Goal: Task Accomplishment & Management: Manage account settings

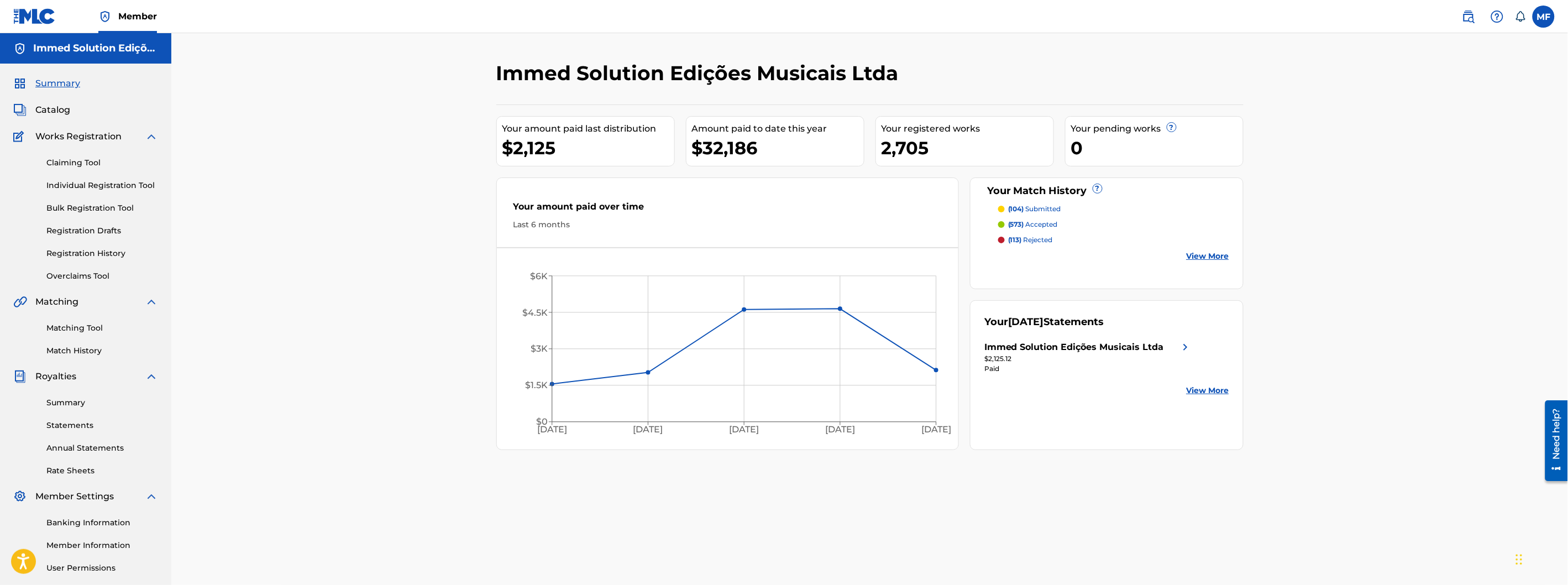
click at [71, 351] on link "Match History" at bounding box center [102, 351] width 111 height 12
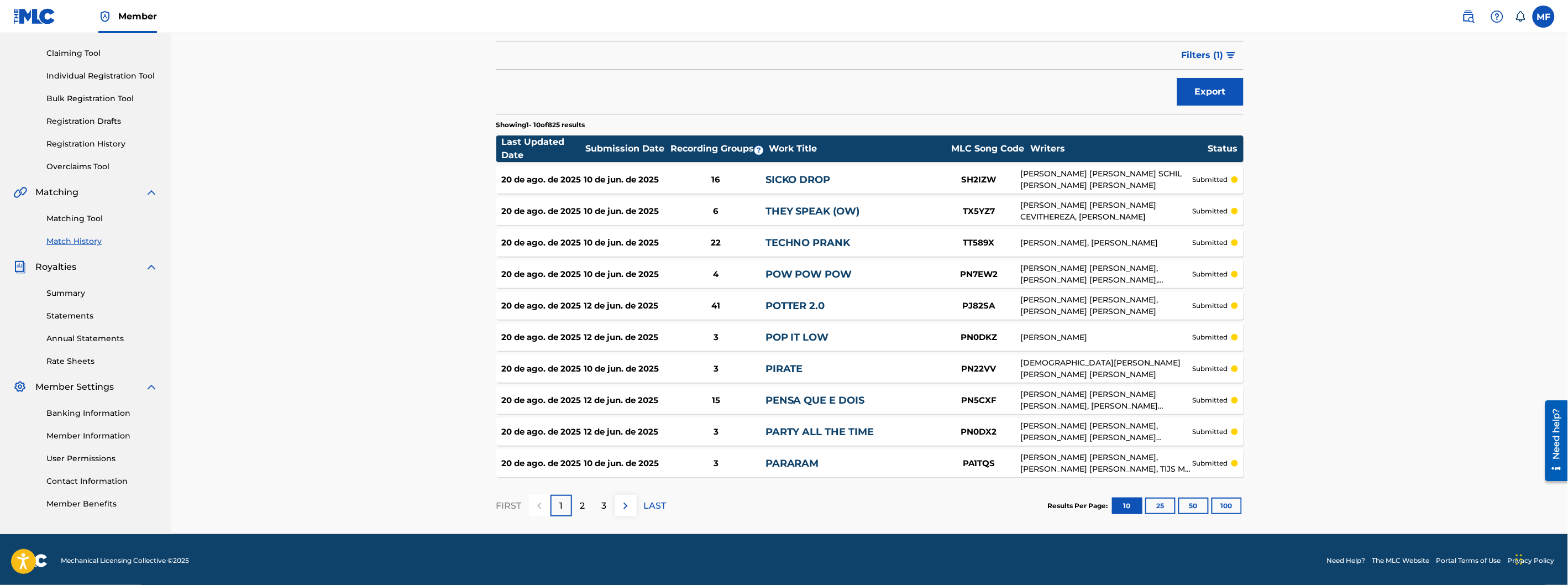
scroll to position [111, 0]
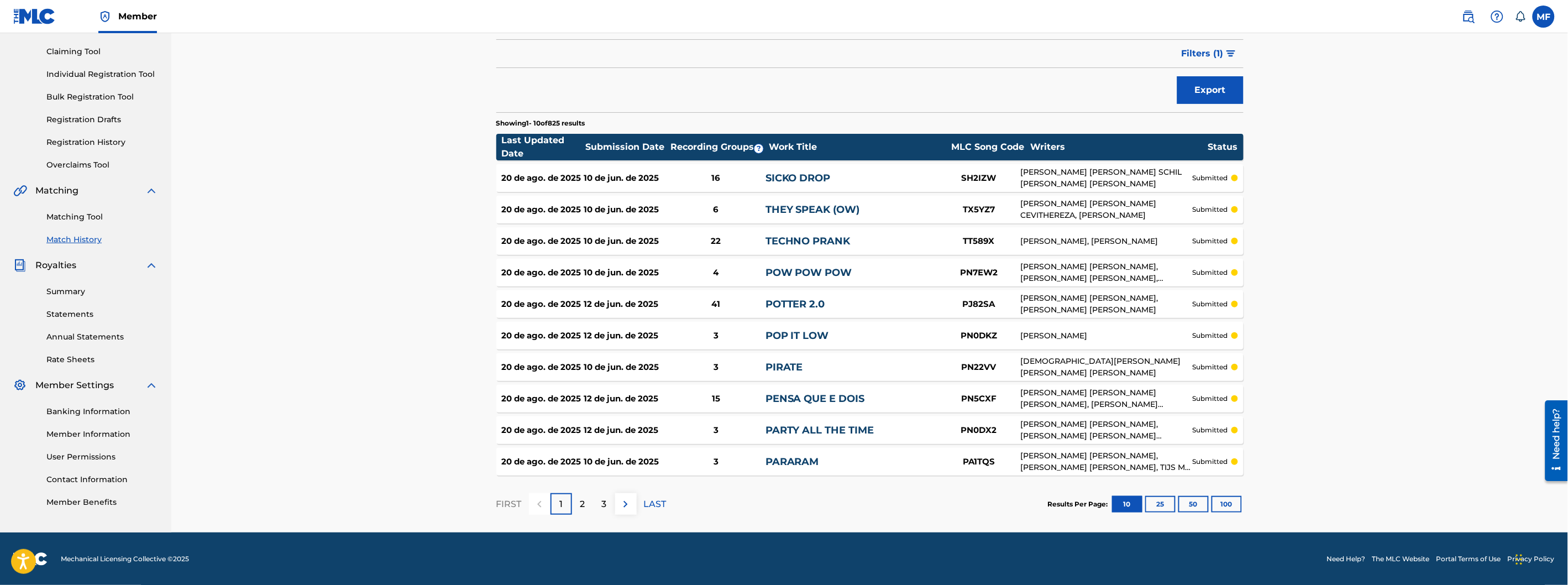
click at [1229, 494] on div "Results Per Page: 10 25 50 100" at bounding box center [1146, 503] width 195 height 52
click at [1231, 502] on button "100" at bounding box center [1227, 503] width 30 height 16
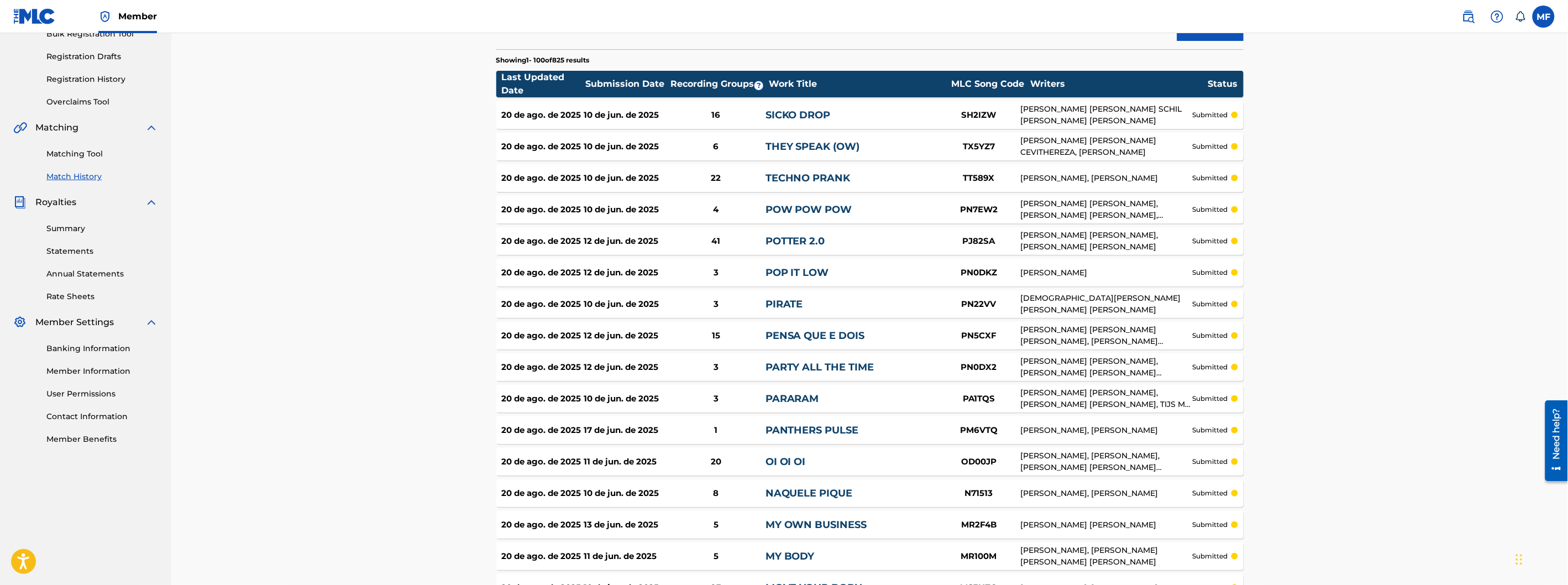
scroll to position [184, 0]
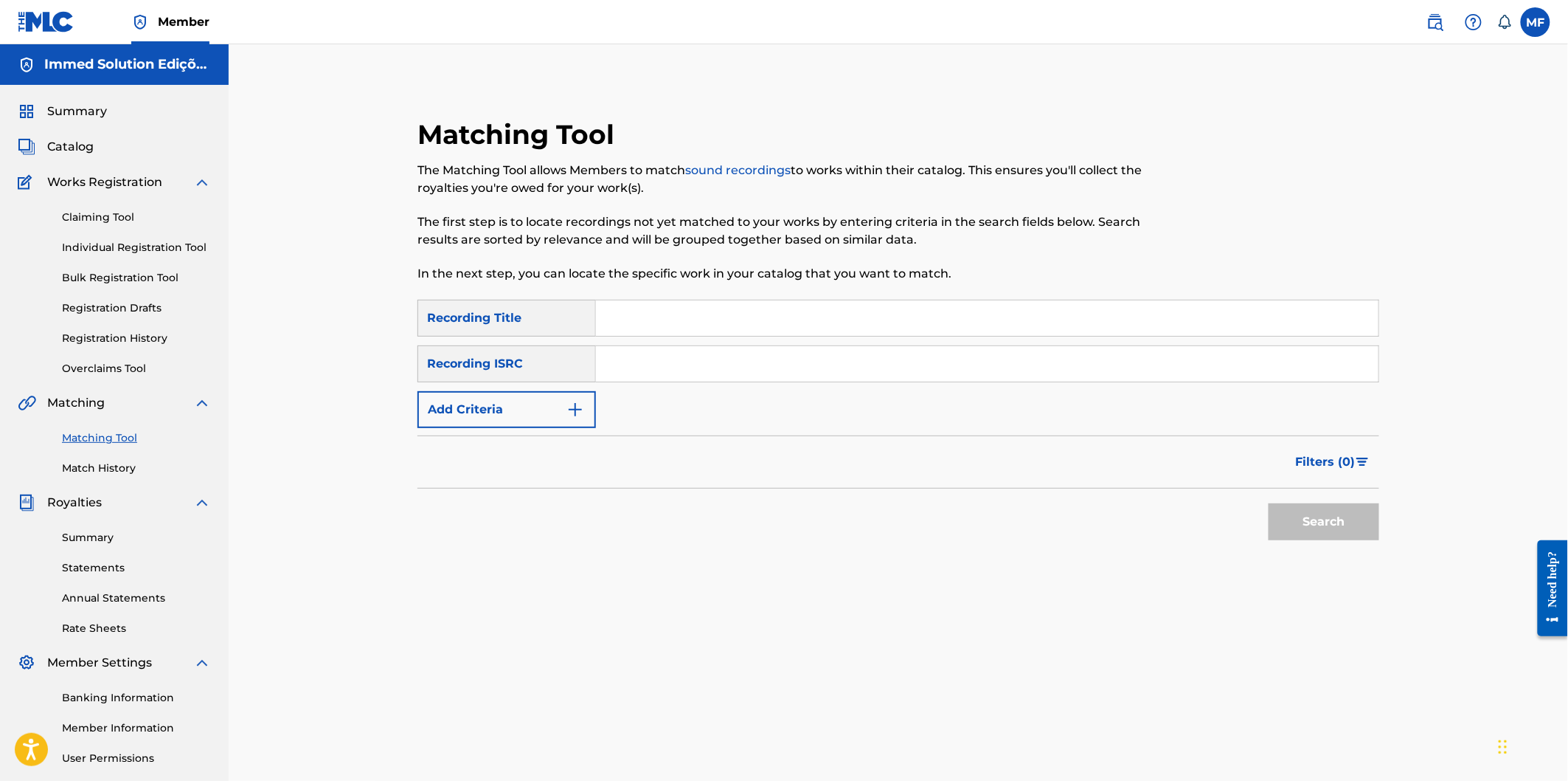
click at [136, 364] on link "Overclaims Tool" at bounding box center [136, 368] width 149 height 15
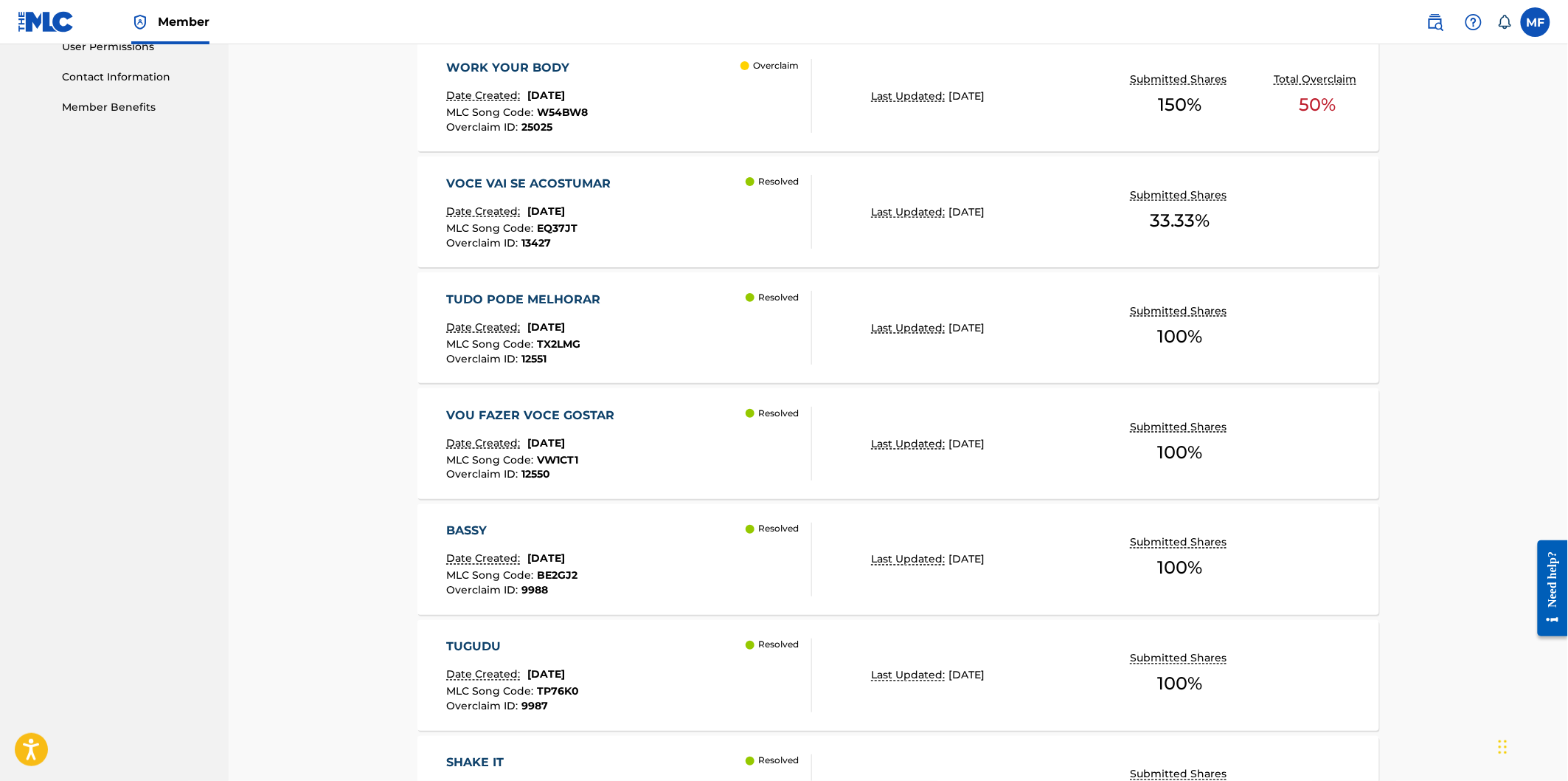
scroll to position [548, 0]
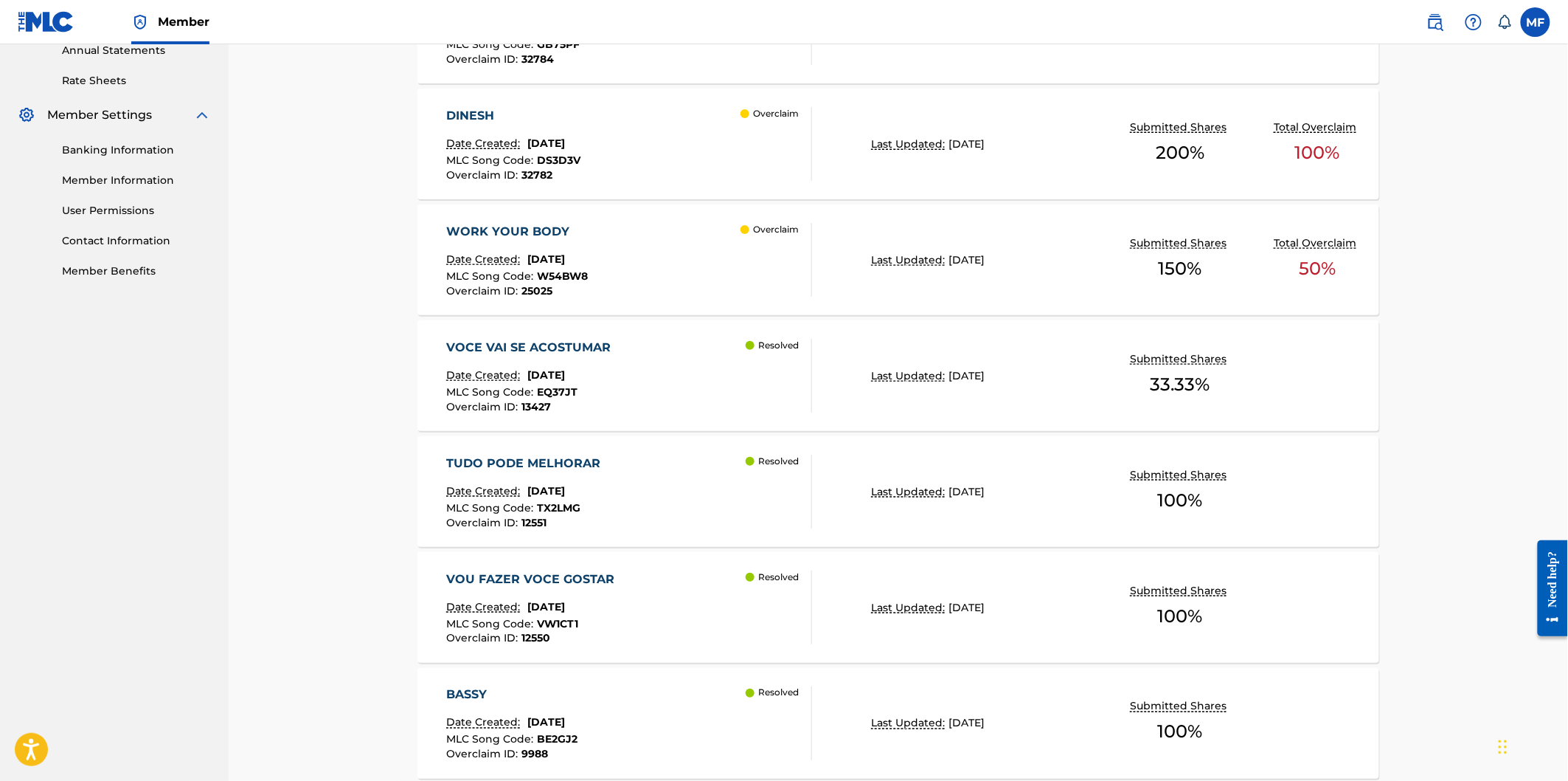
click at [712, 279] on div "WORK YOUR BODY Date Created: [DATE] MLC Song Code : W54BW8 Overclaim ID : 25025…" at bounding box center [629, 259] width 366 height 74
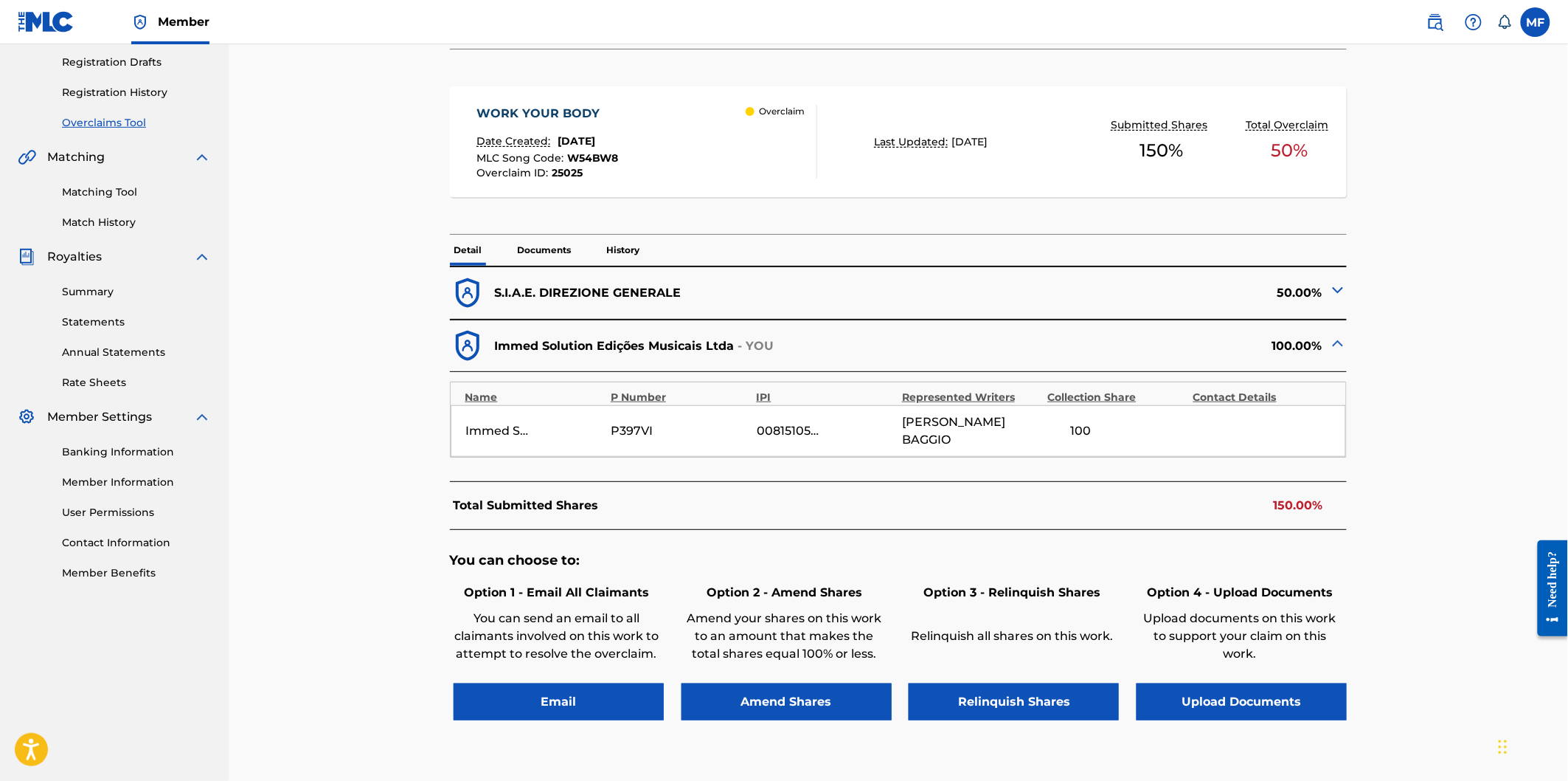
scroll to position [82, 0]
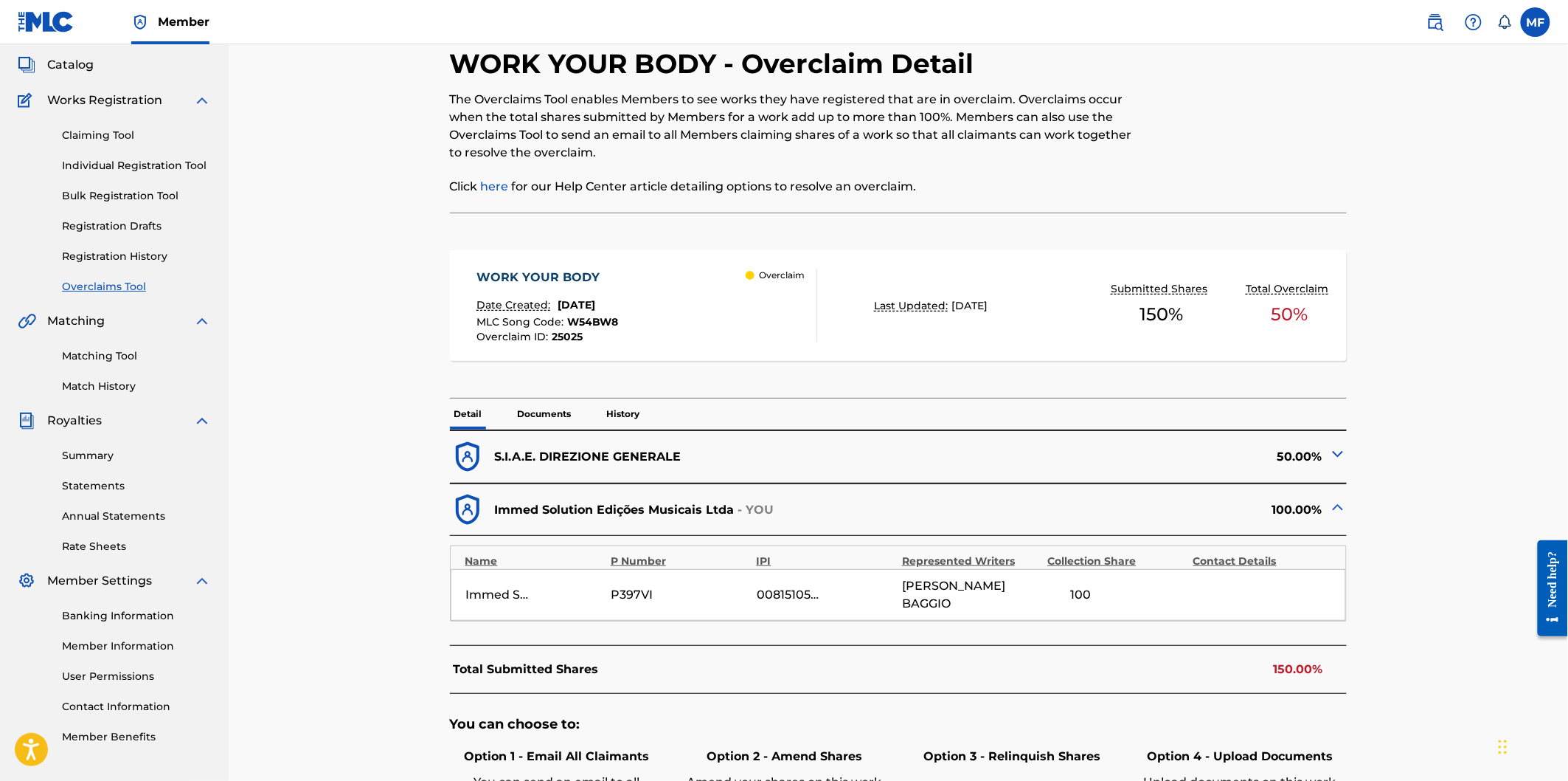
click at [652, 310] on div "WORK YOUR BODY Date Created: [DATE] MLC Song Code : W54BW8 Overclaim ID : 25025…" at bounding box center [647, 306] width 340 height 74
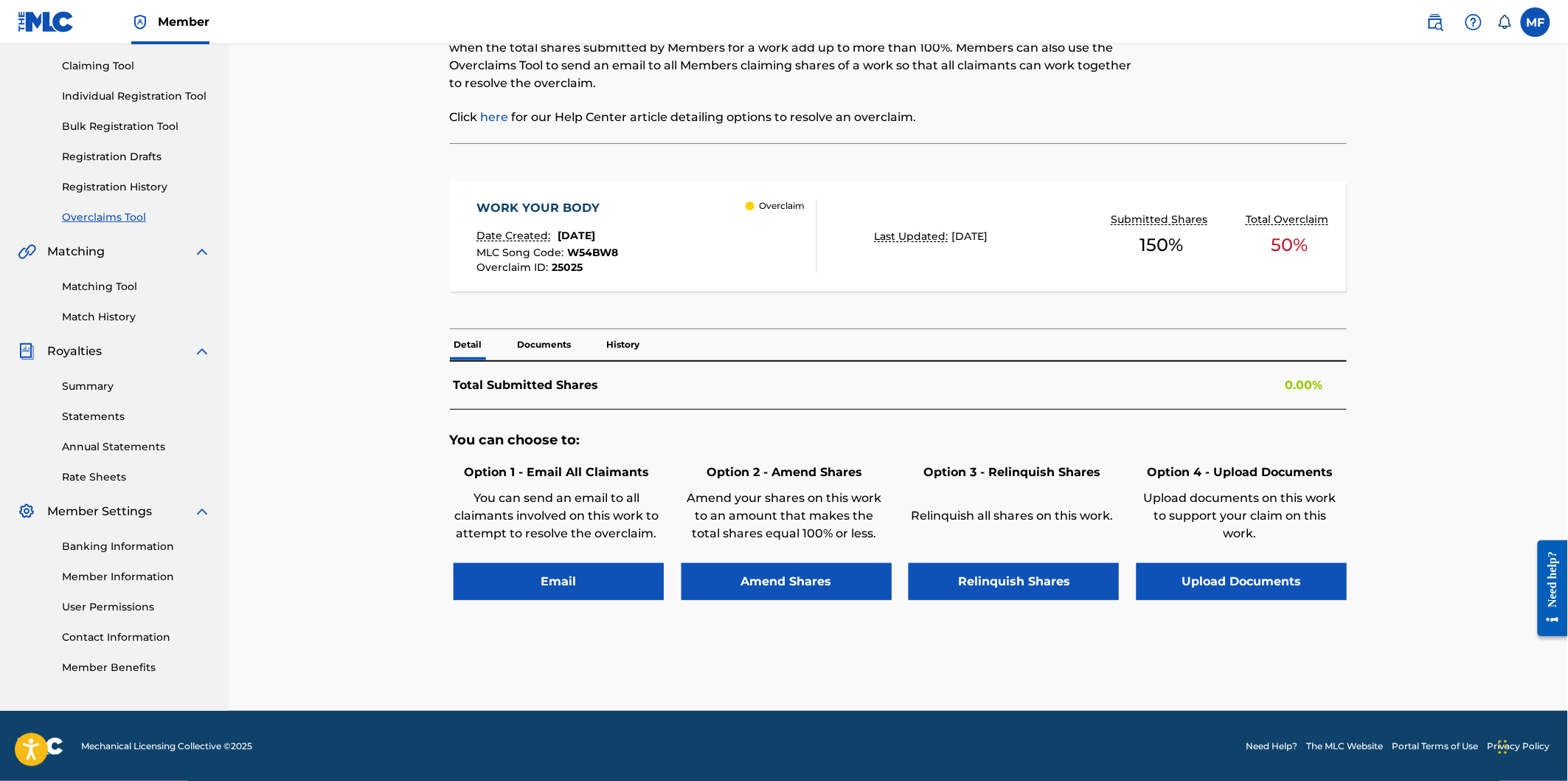
click at [808, 587] on button "Amend Shares" at bounding box center [786, 581] width 210 height 37
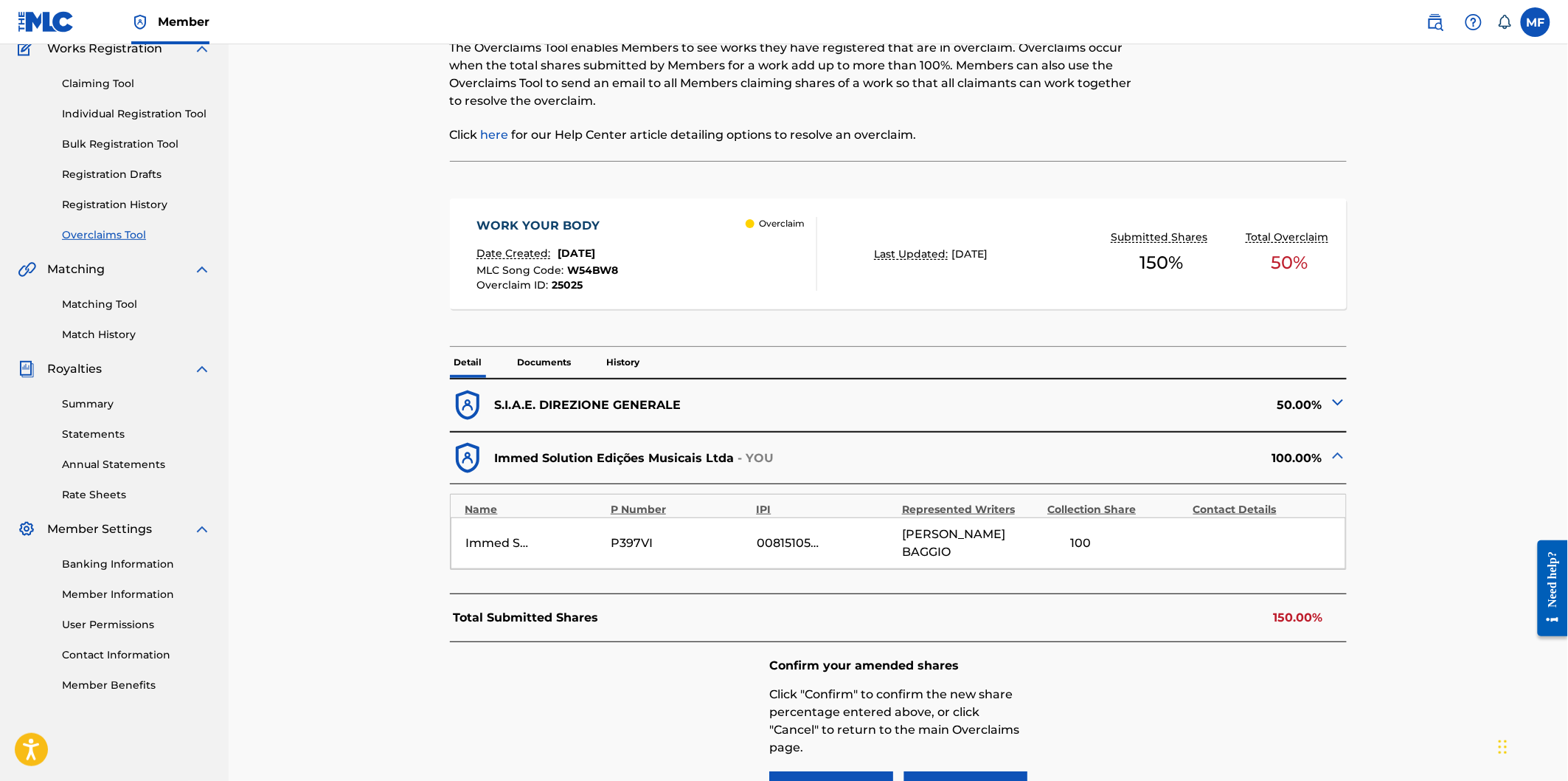
scroll to position [151, 0]
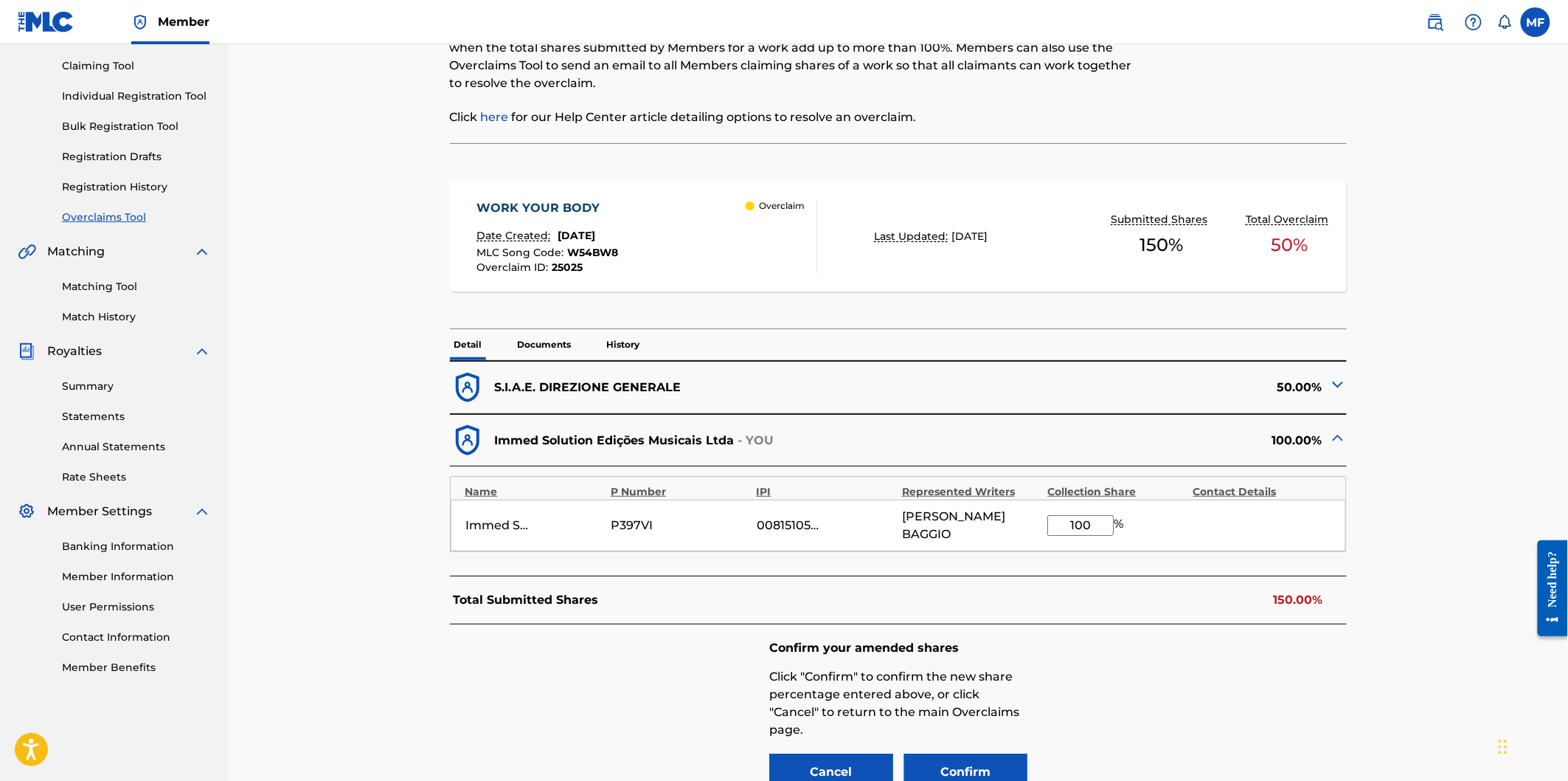
click at [1092, 519] on input "100" at bounding box center [1081, 525] width 67 height 20
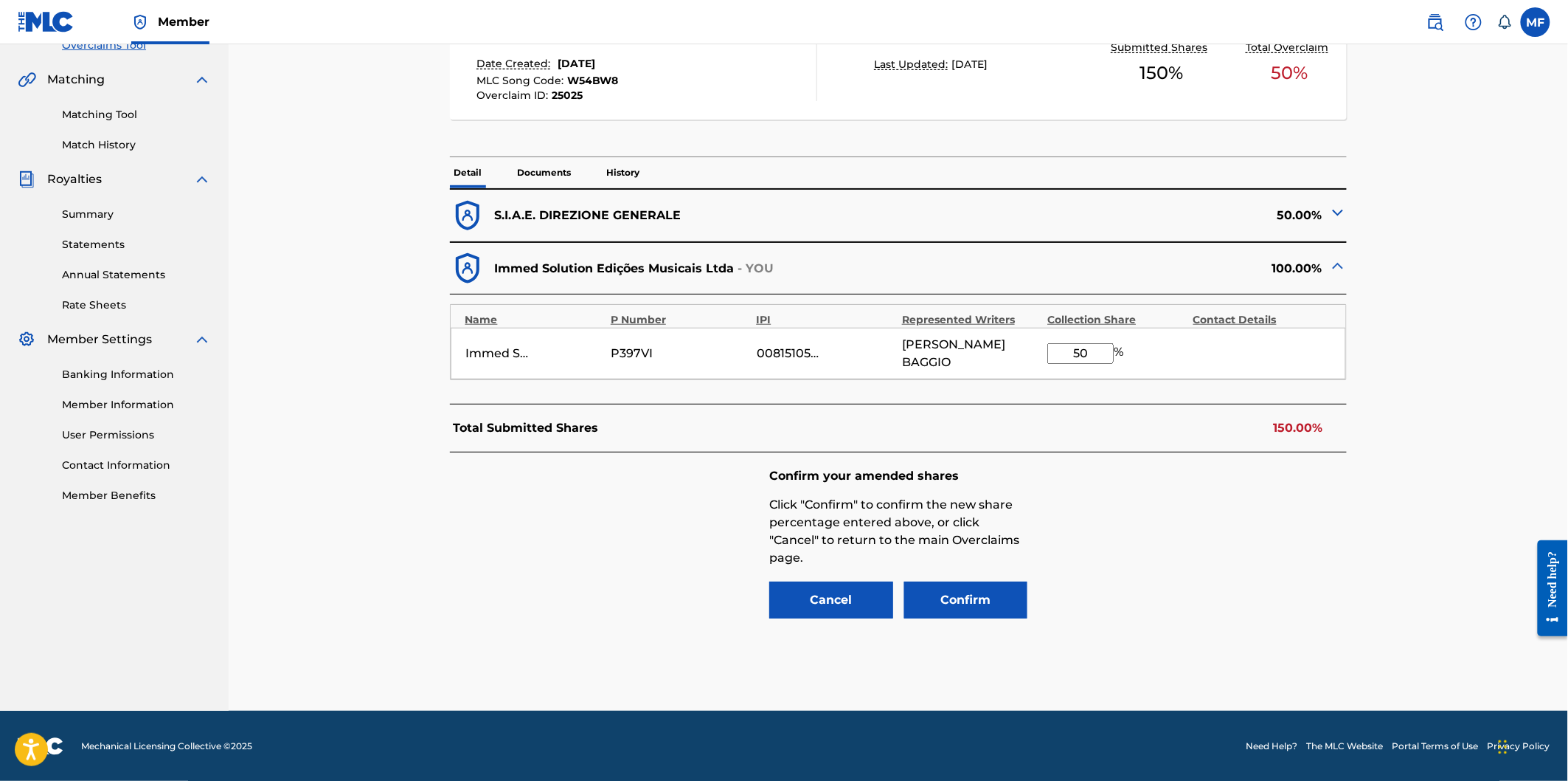
scroll to position [325, 0]
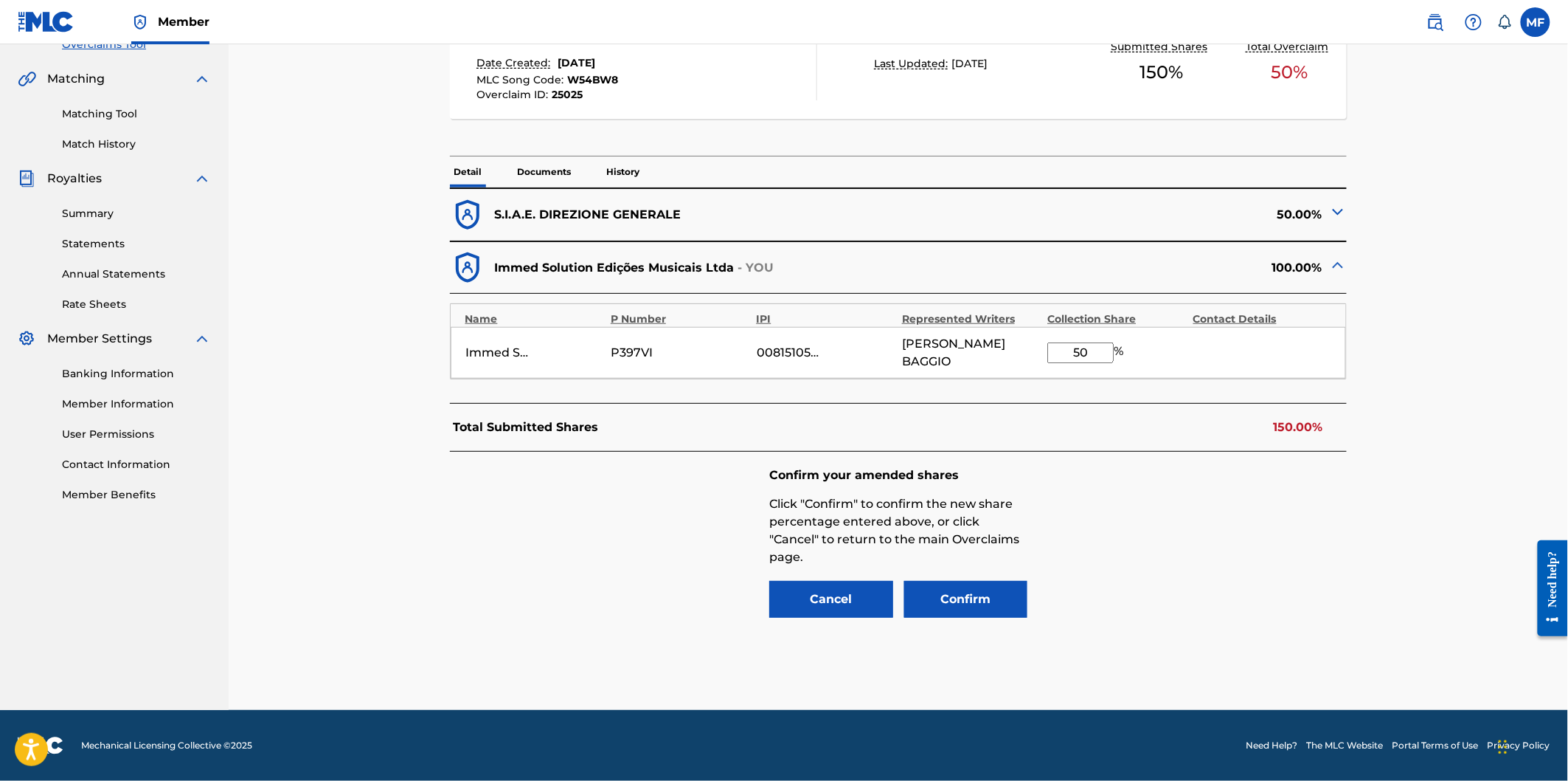
type input "50"
click at [998, 592] on button "Confirm" at bounding box center [966, 599] width 124 height 37
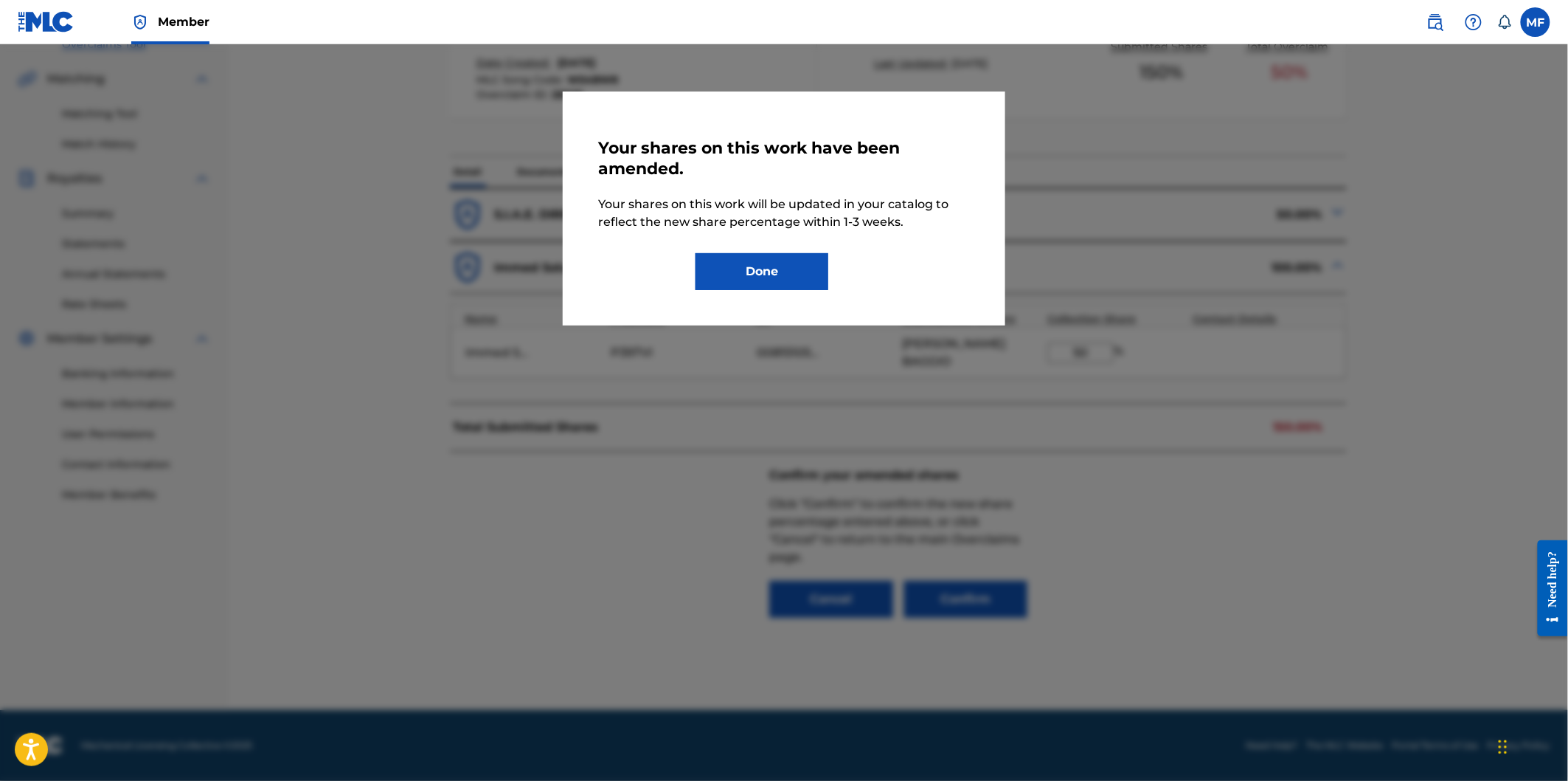
click at [773, 269] on button "Done" at bounding box center [761, 271] width 132 height 37
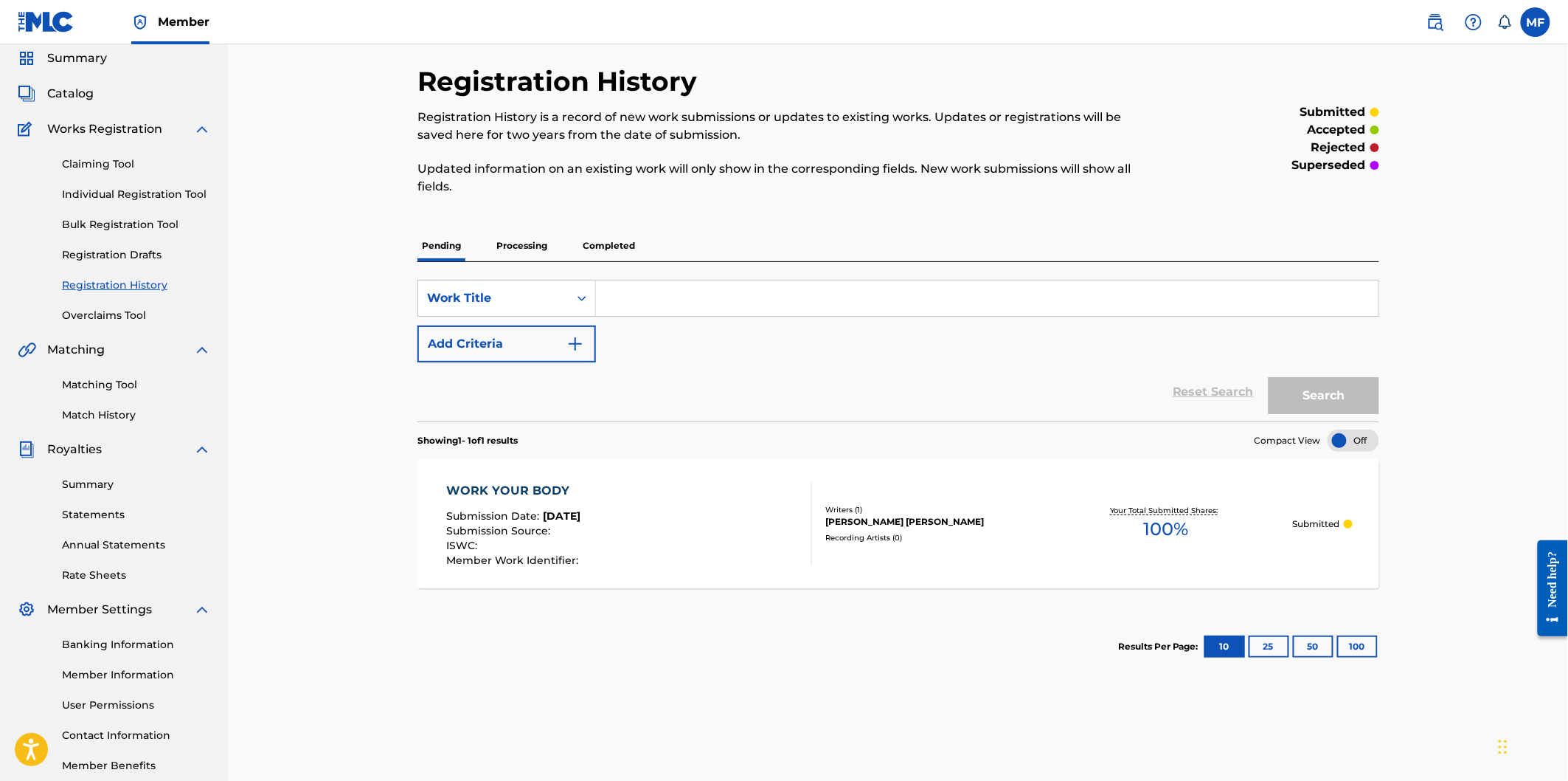
scroll to position [82, 0]
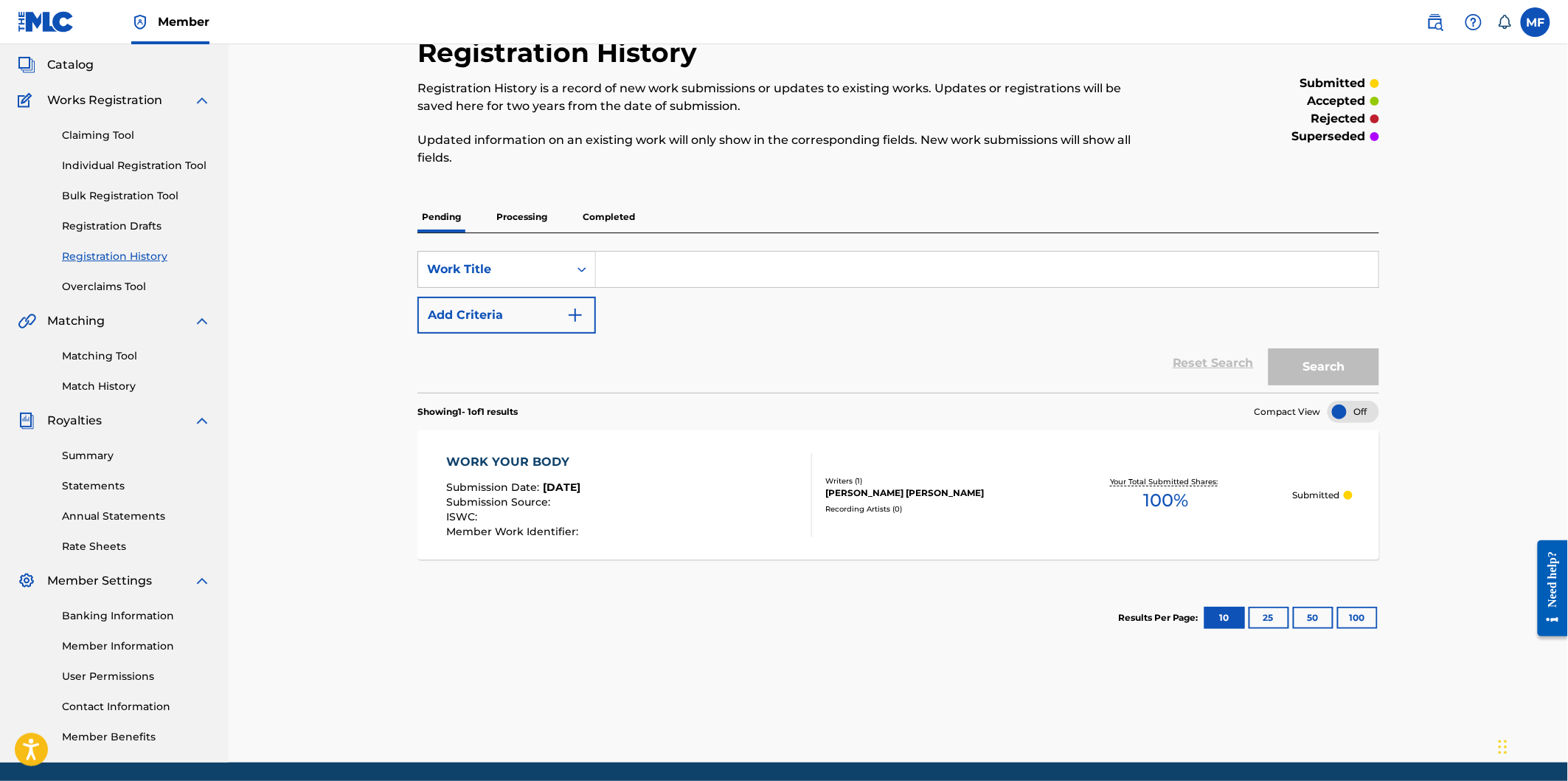
click at [129, 284] on link "Overclaims Tool" at bounding box center [136, 286] width 149 height 15
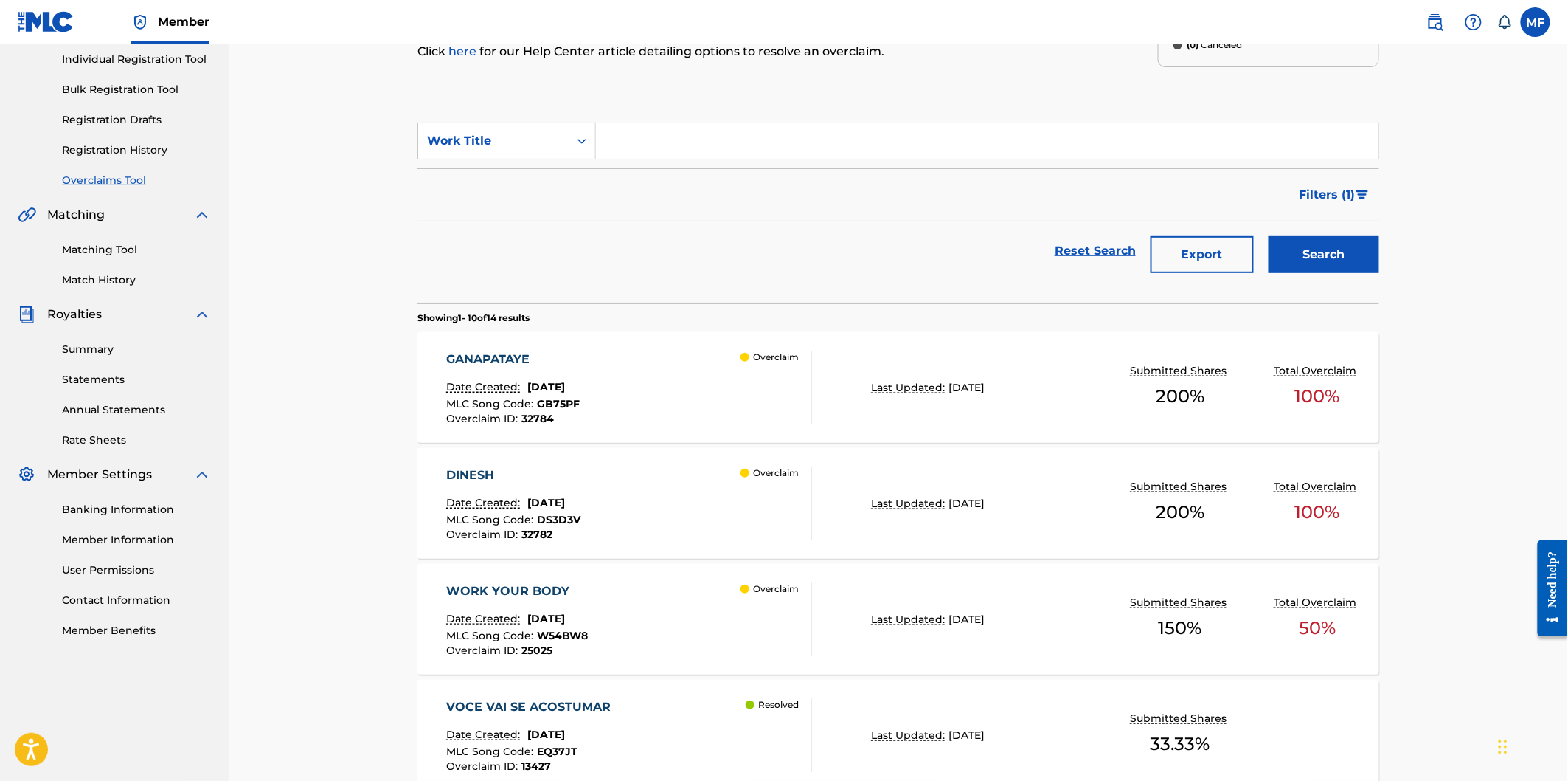
scroll to position [215, 0]
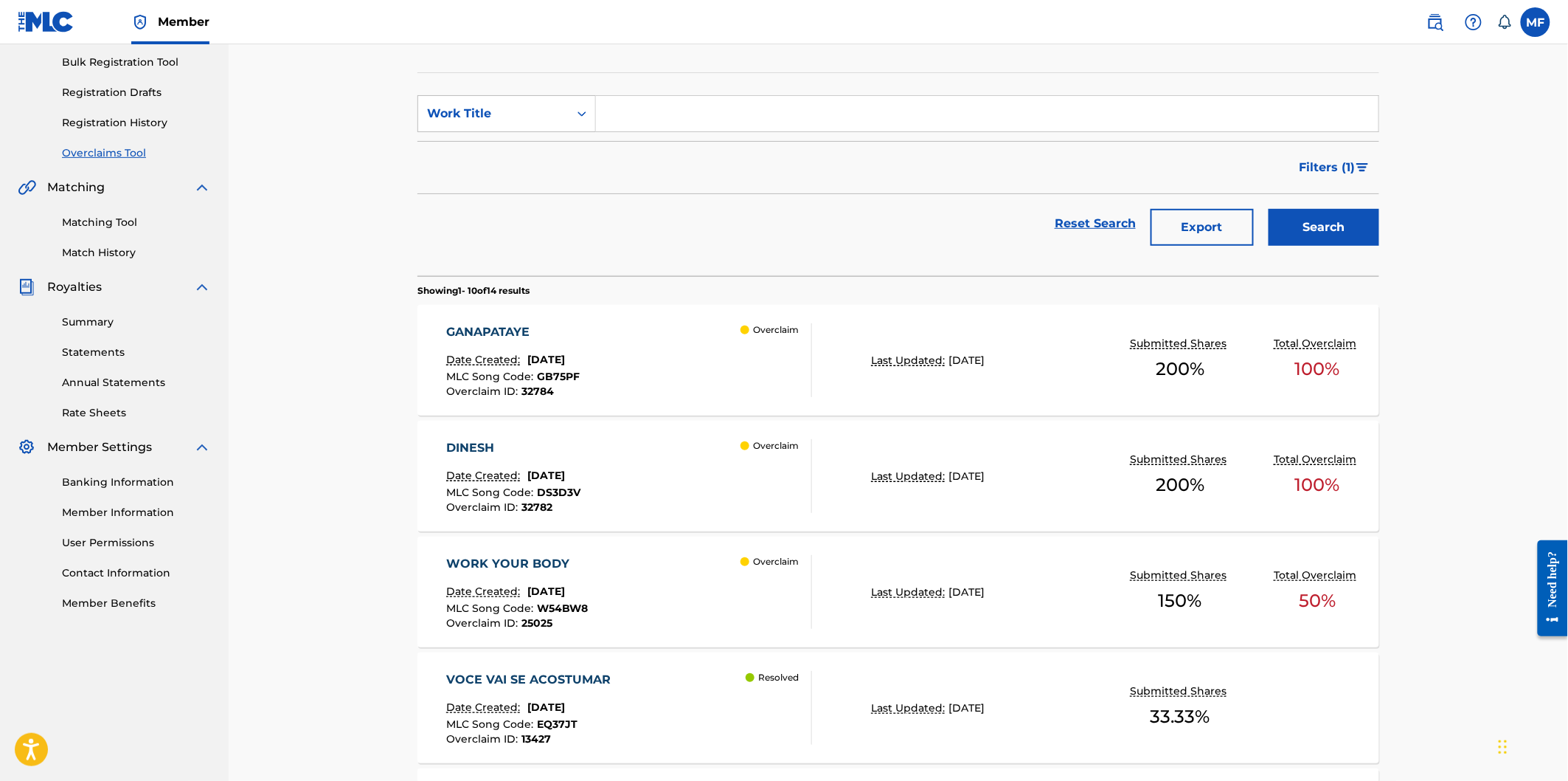
click at [838, 458] on div "DINESH Date Created: [DATE] MLC Song Code : DS3D3V Overclaim ID : 32782 Overcla…" at bounding box center [899, 476] width 962 height 111
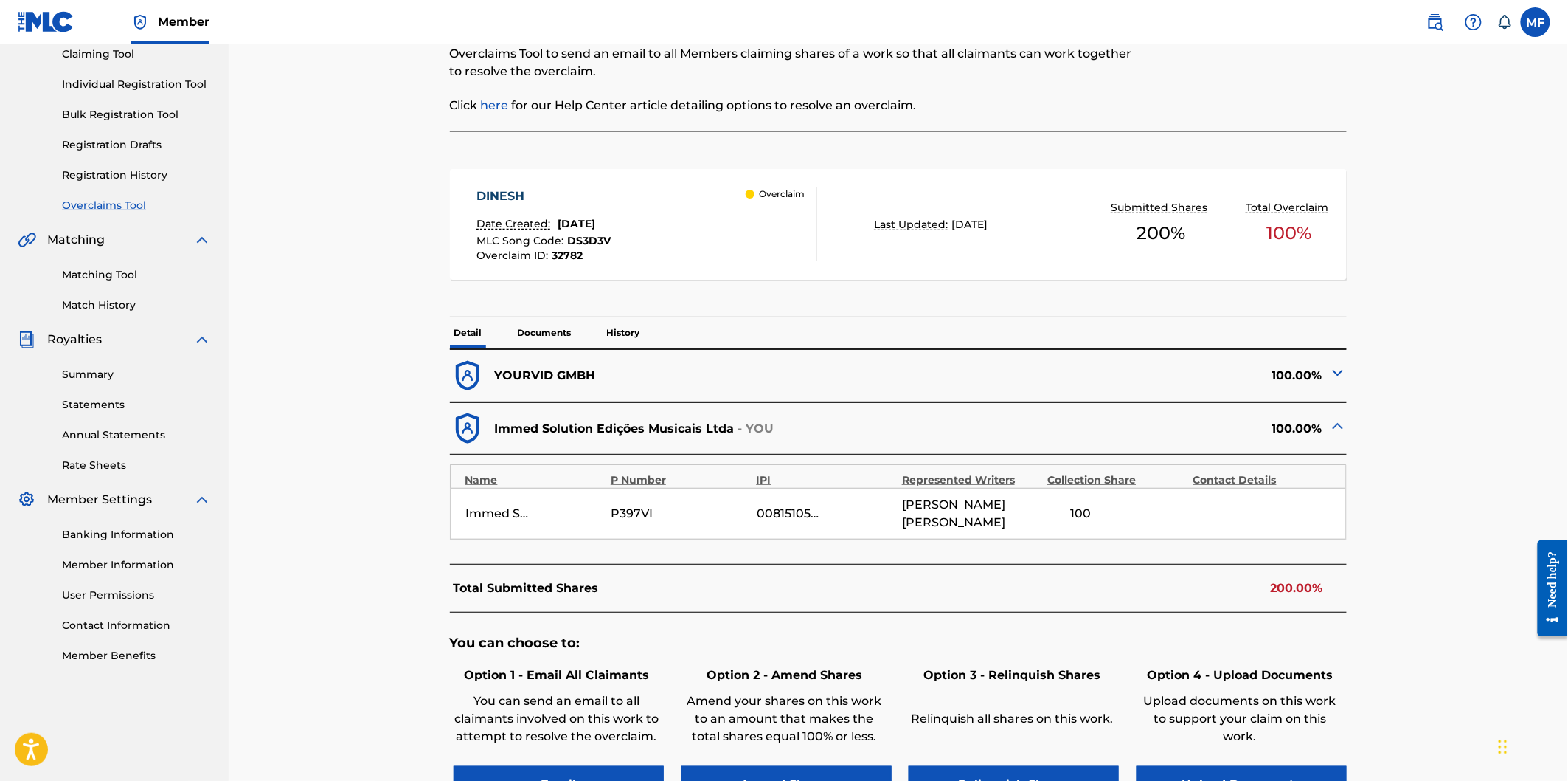
scroll to position [164, 0]
click at [1331, 372] on img at bounding box center [1338, 372] width 18 height 18
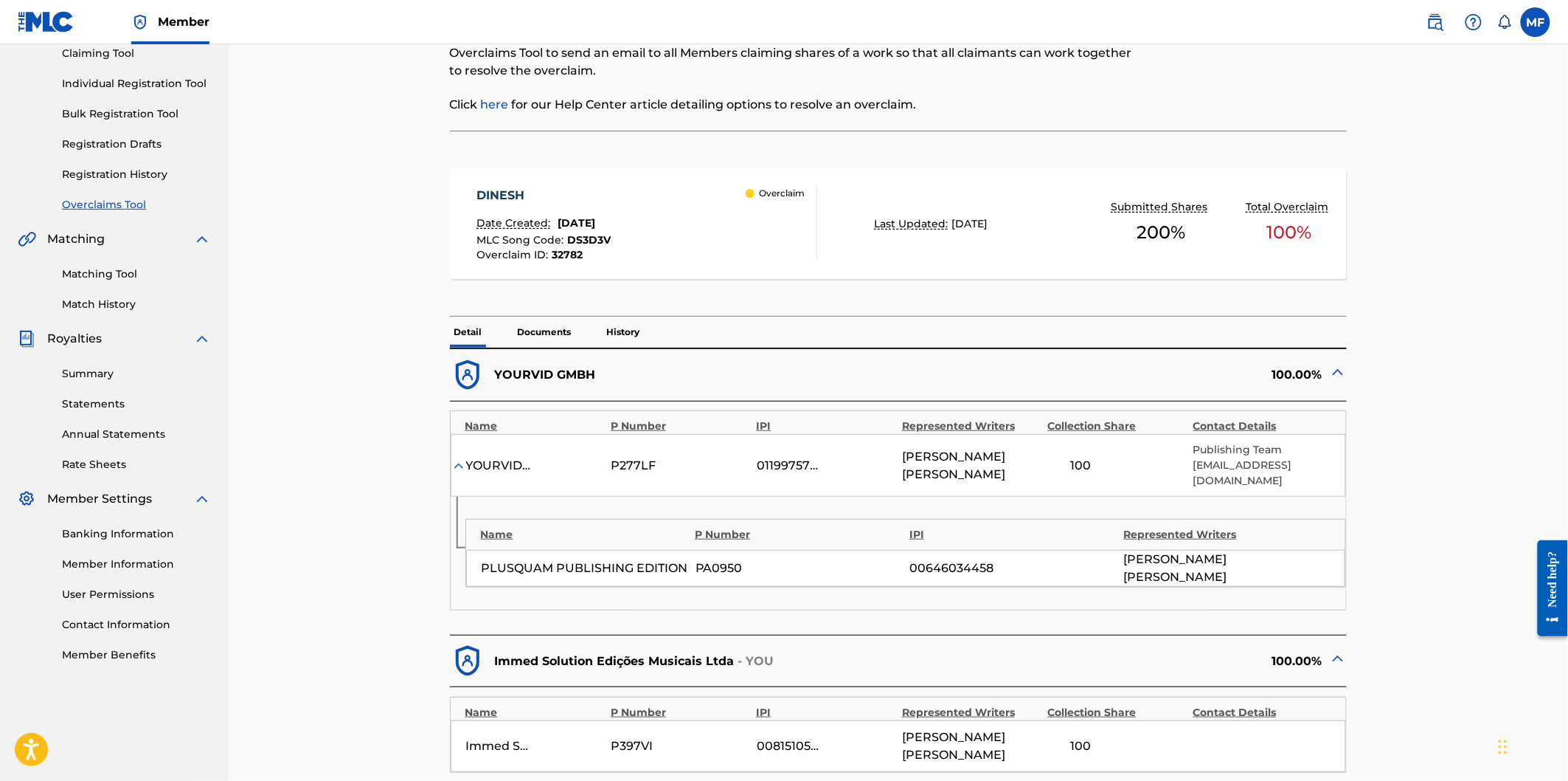
click at [1335, 372] on img at bounding box center [1338, 372] width 18 height 18
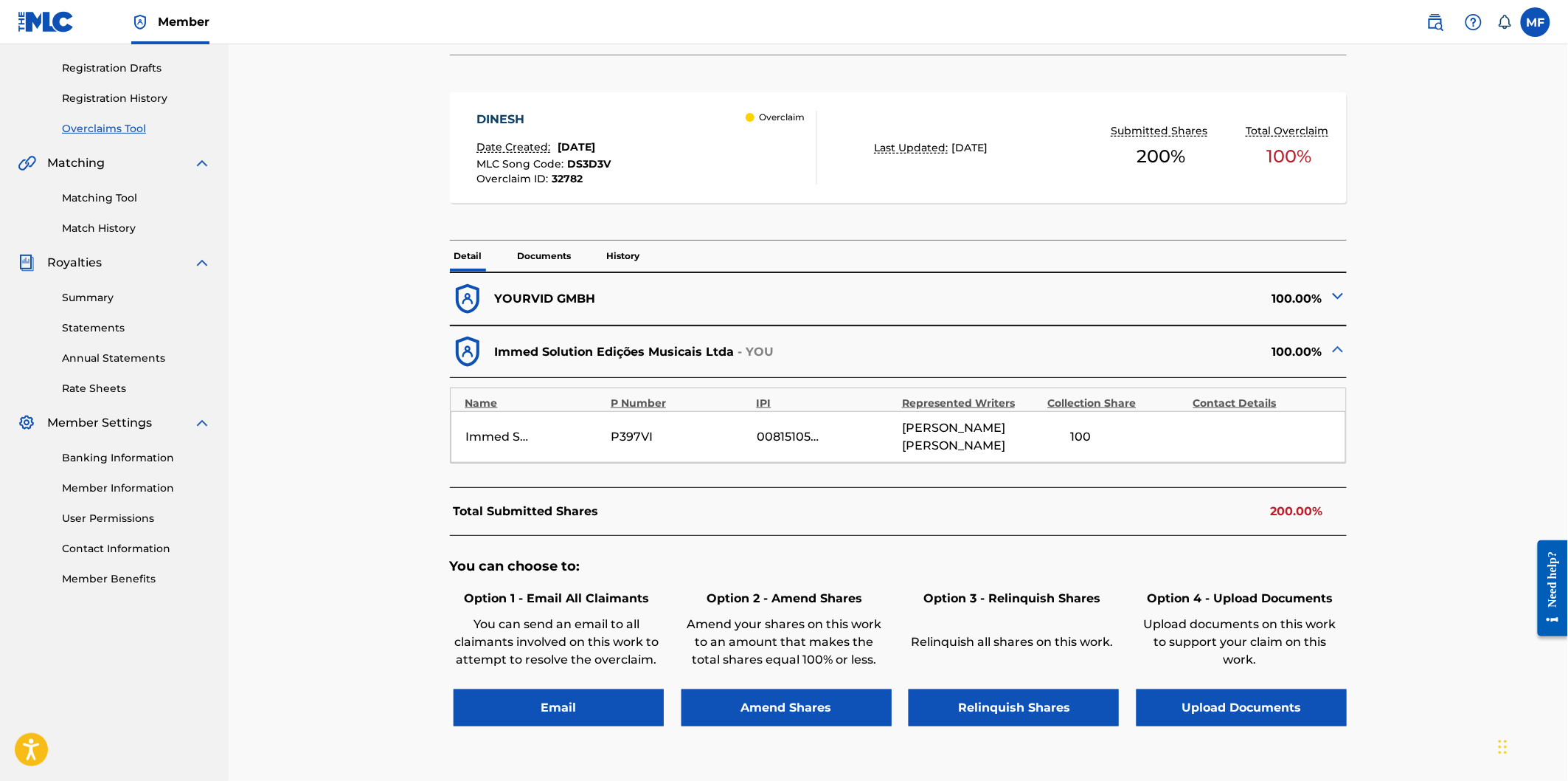
scroll to position [328, 0]
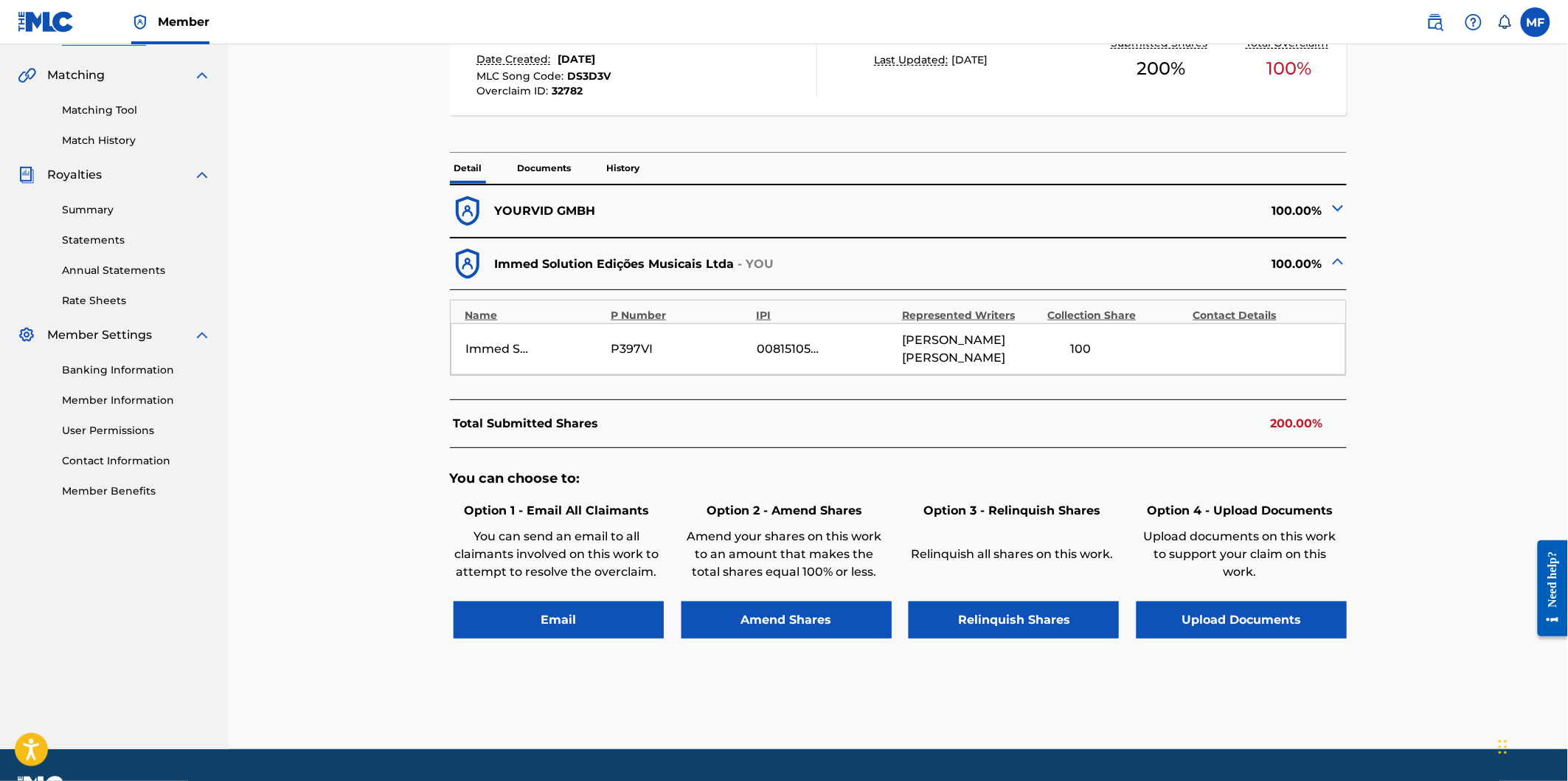
click at [1241, 610] on button "Upload Documents" at bounding box center [1241, 619] width 210 height 37
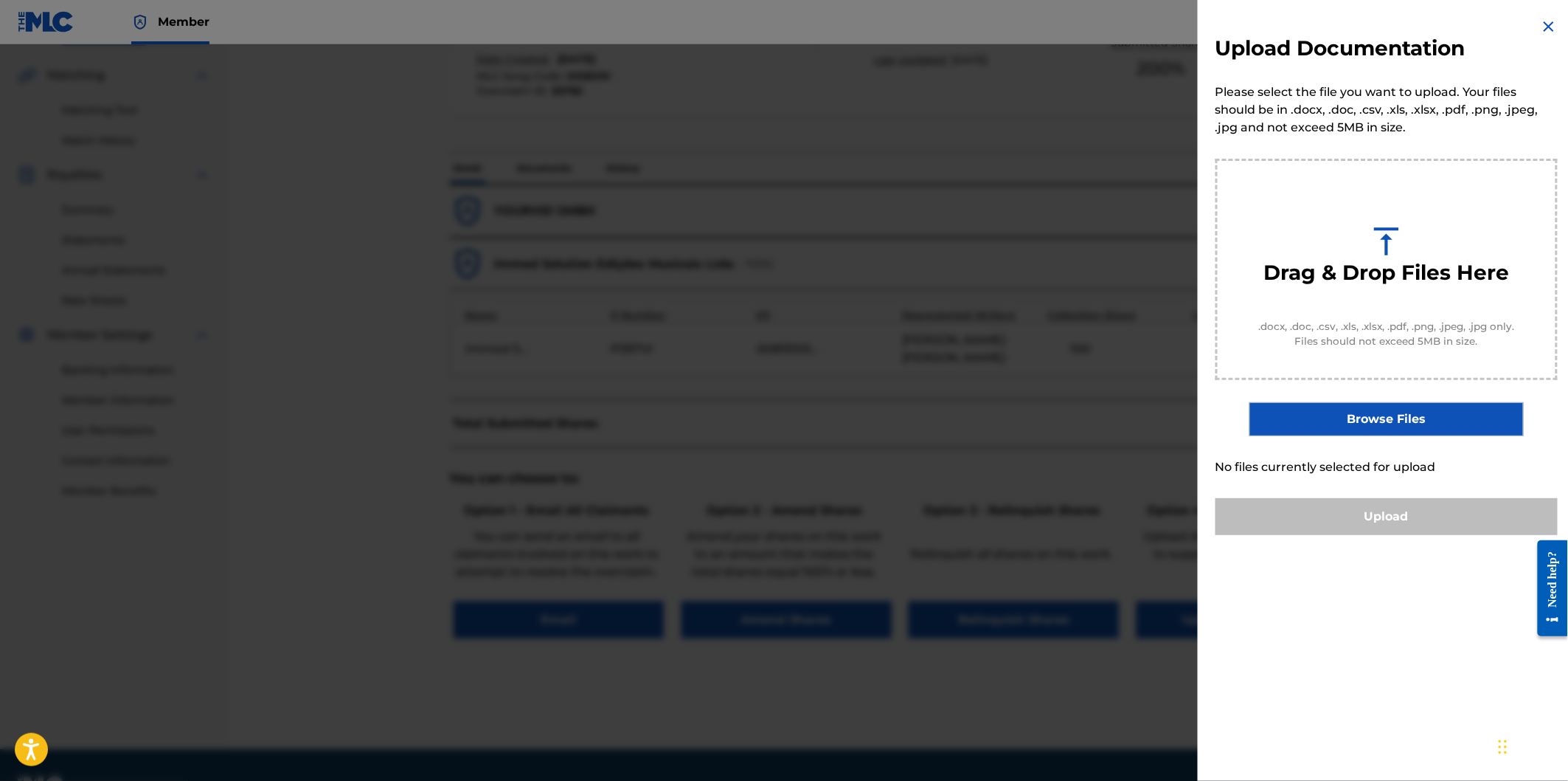
click at [838, 210] on div at bounding box center [784, 434] width 1568 height 781
click at [1543, 19] on img at bounding box center [1549, 27] width 18 height 18
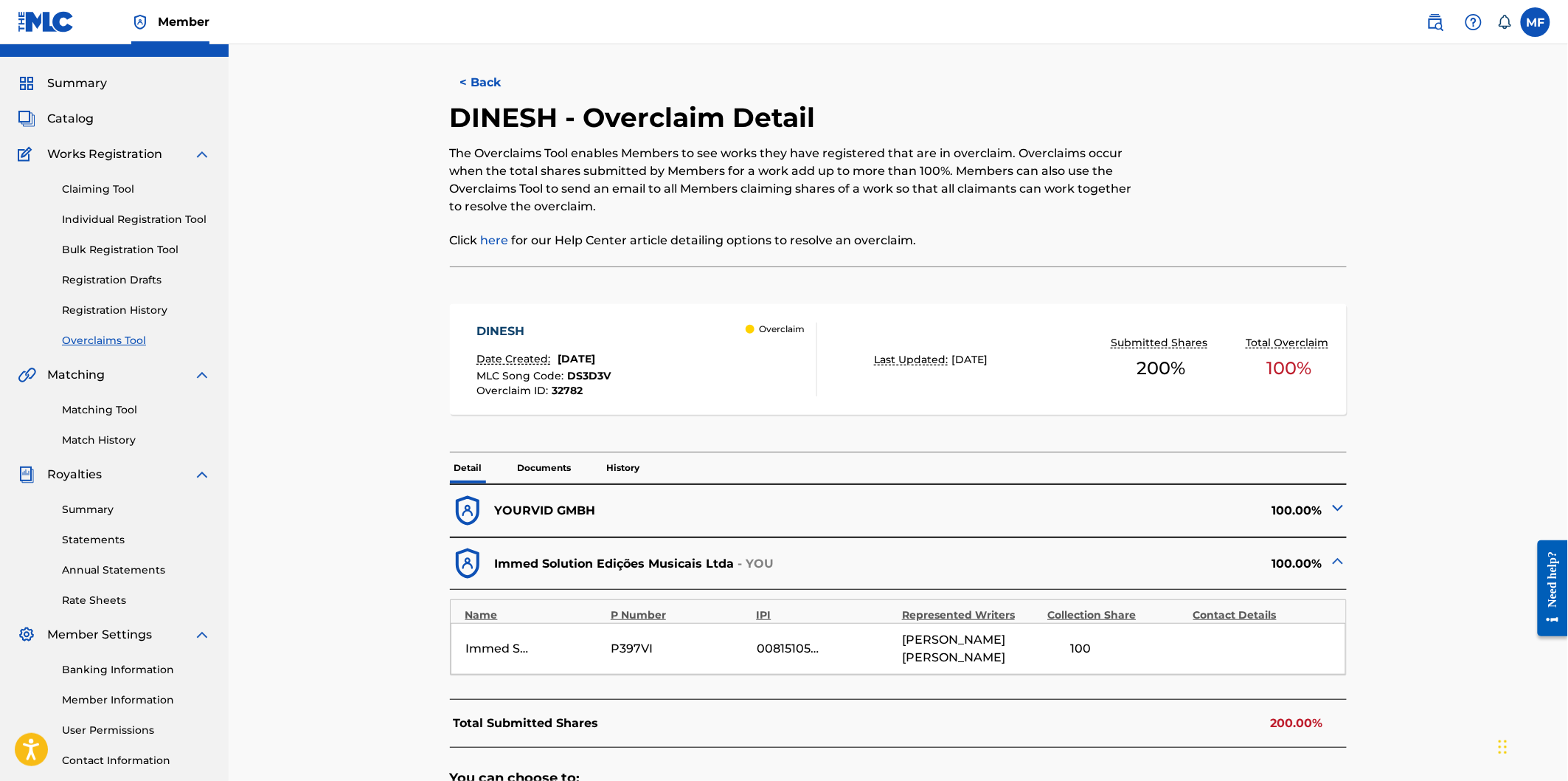
scroll to position [0, 0]
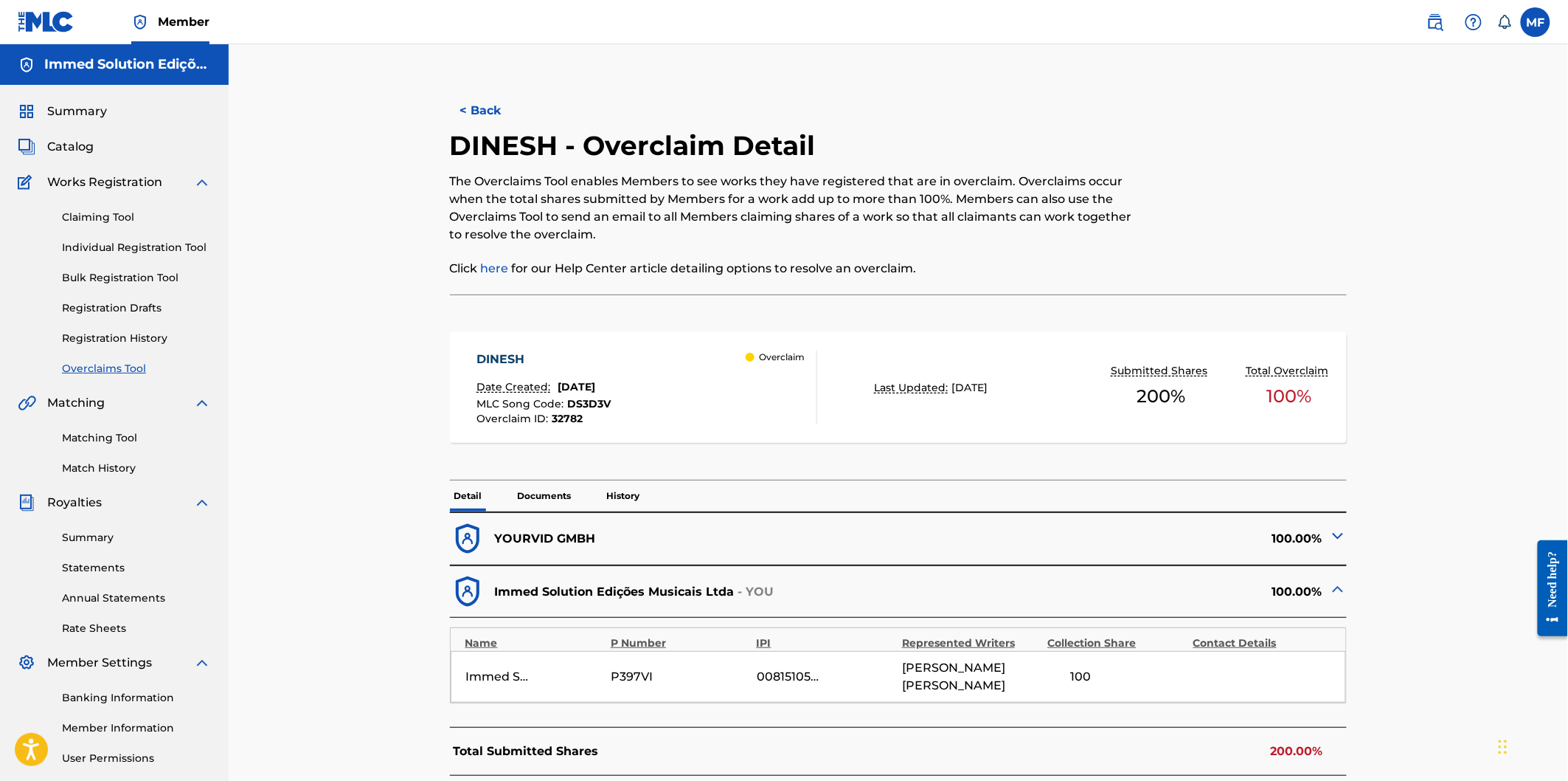
click at [123, 245] on link "Individual Registration Tool" at bounding box center [136, 247] width 149 height 15
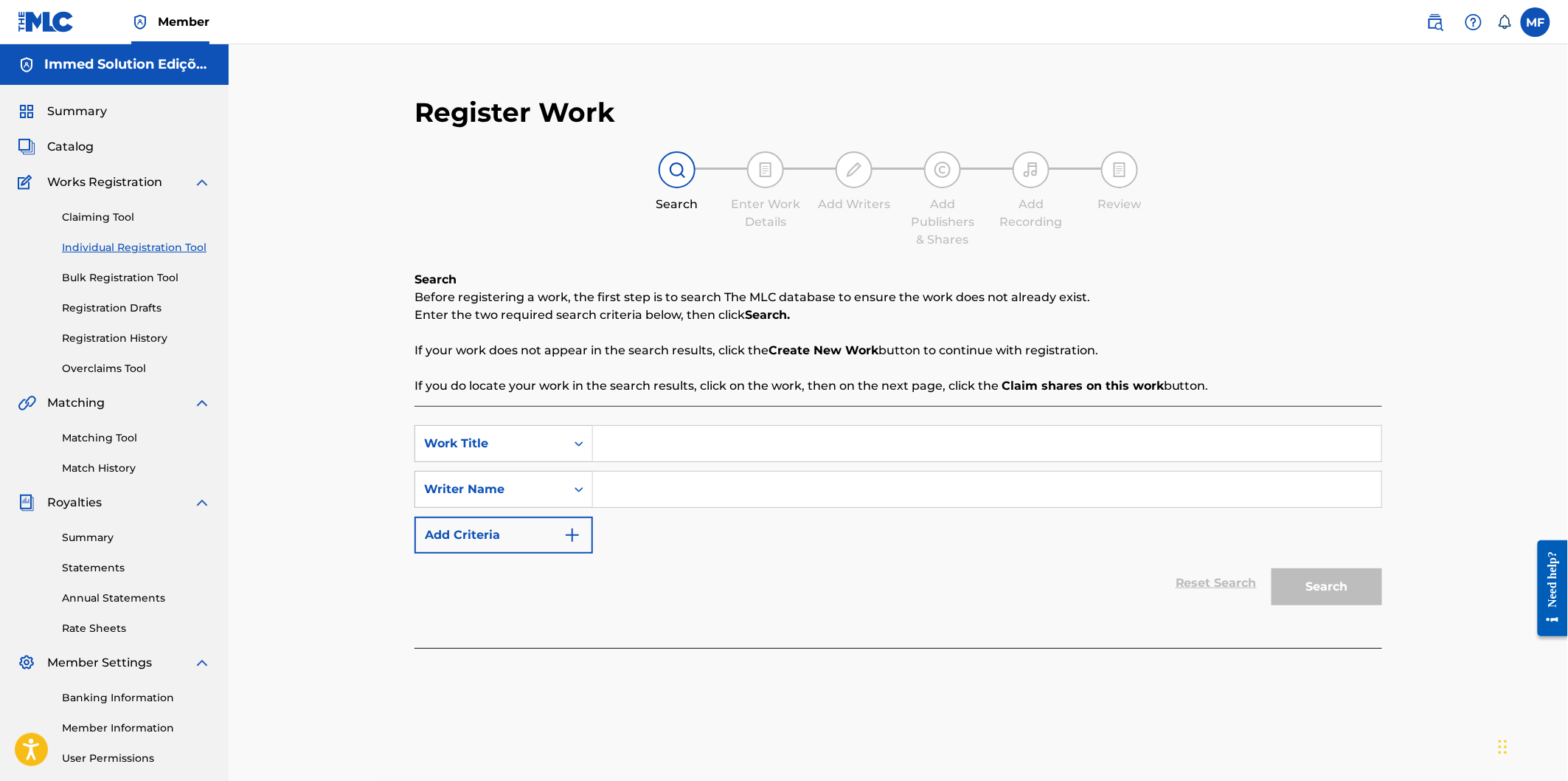
click at [730, 443] on input "Search Form" at bounding box center [987, 444] width 789 height 36
type input "[GEOGRAPHIC_DATA]"
click at [681, 495] on input "Search Form" at bounding box center [987, 489] width 789 height 36
type input "[PERSON_NAME]"
click at [1271, 568] on button "Search" at bounding box center [1327, 586] width 110 height 37
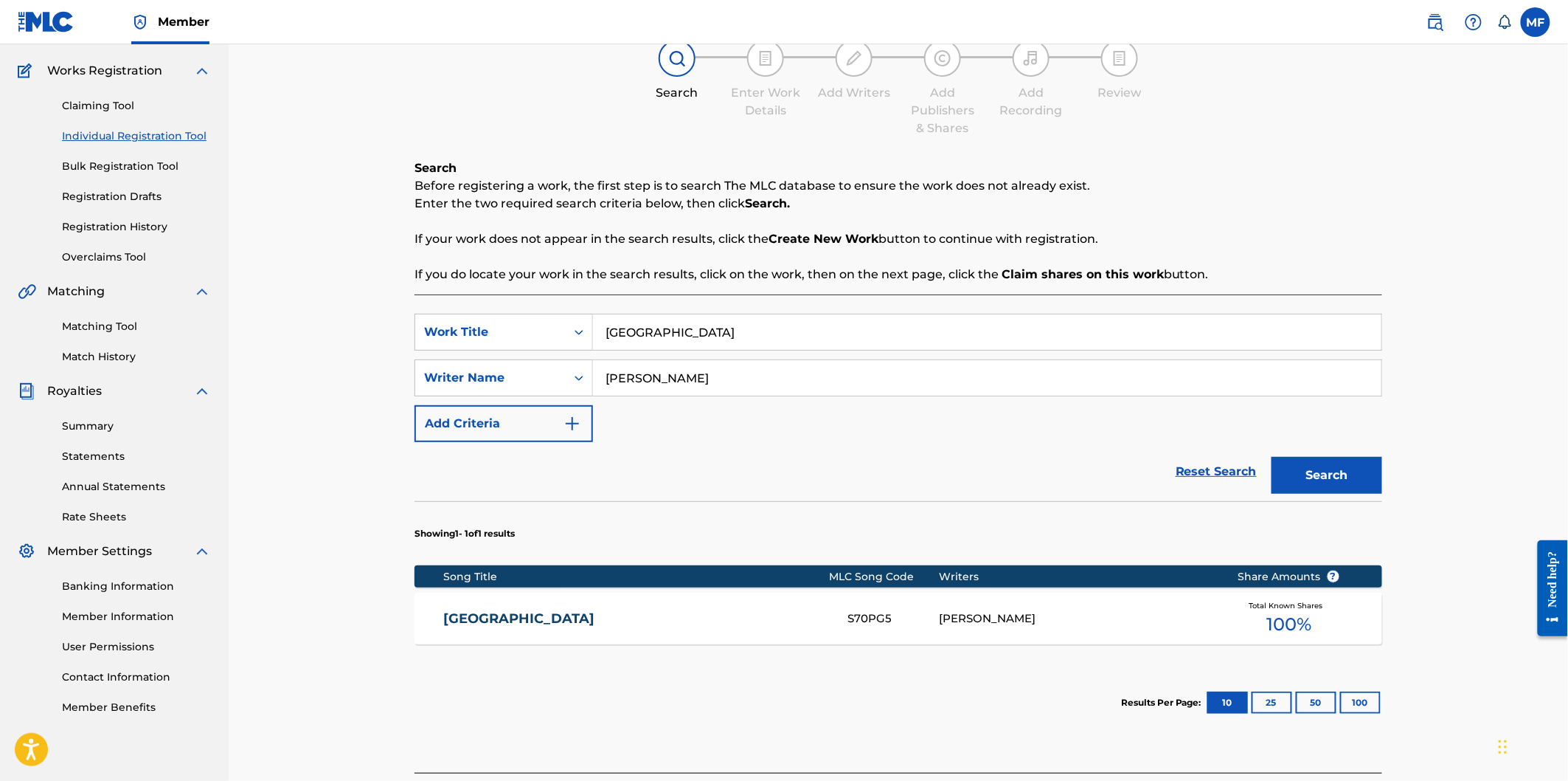
scroll to position [241, 0]
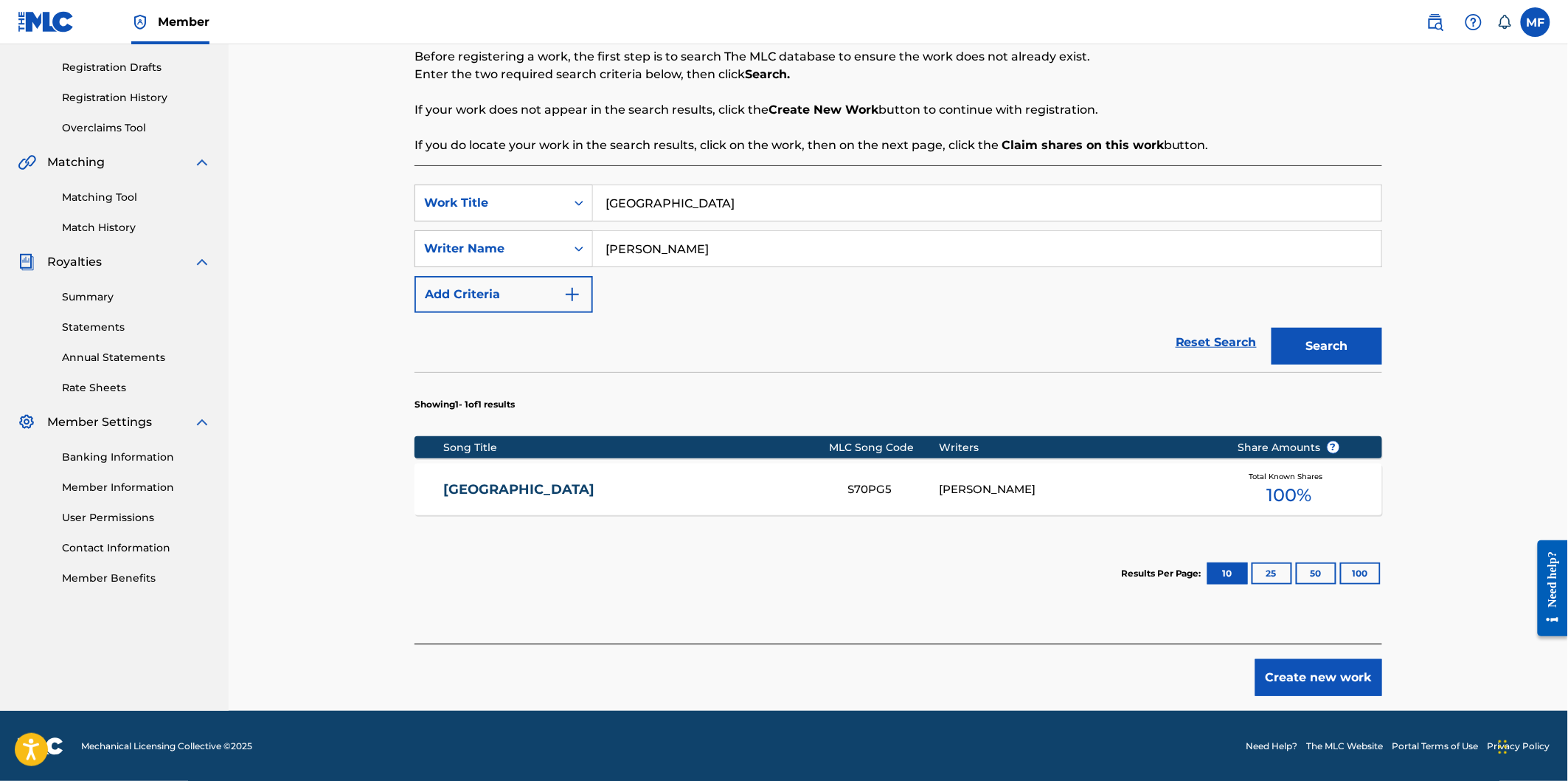
click at [735, 497] on link "[GEOGRAPHIC_DATA]" at bounding box center [635, 489] width 384 height 17
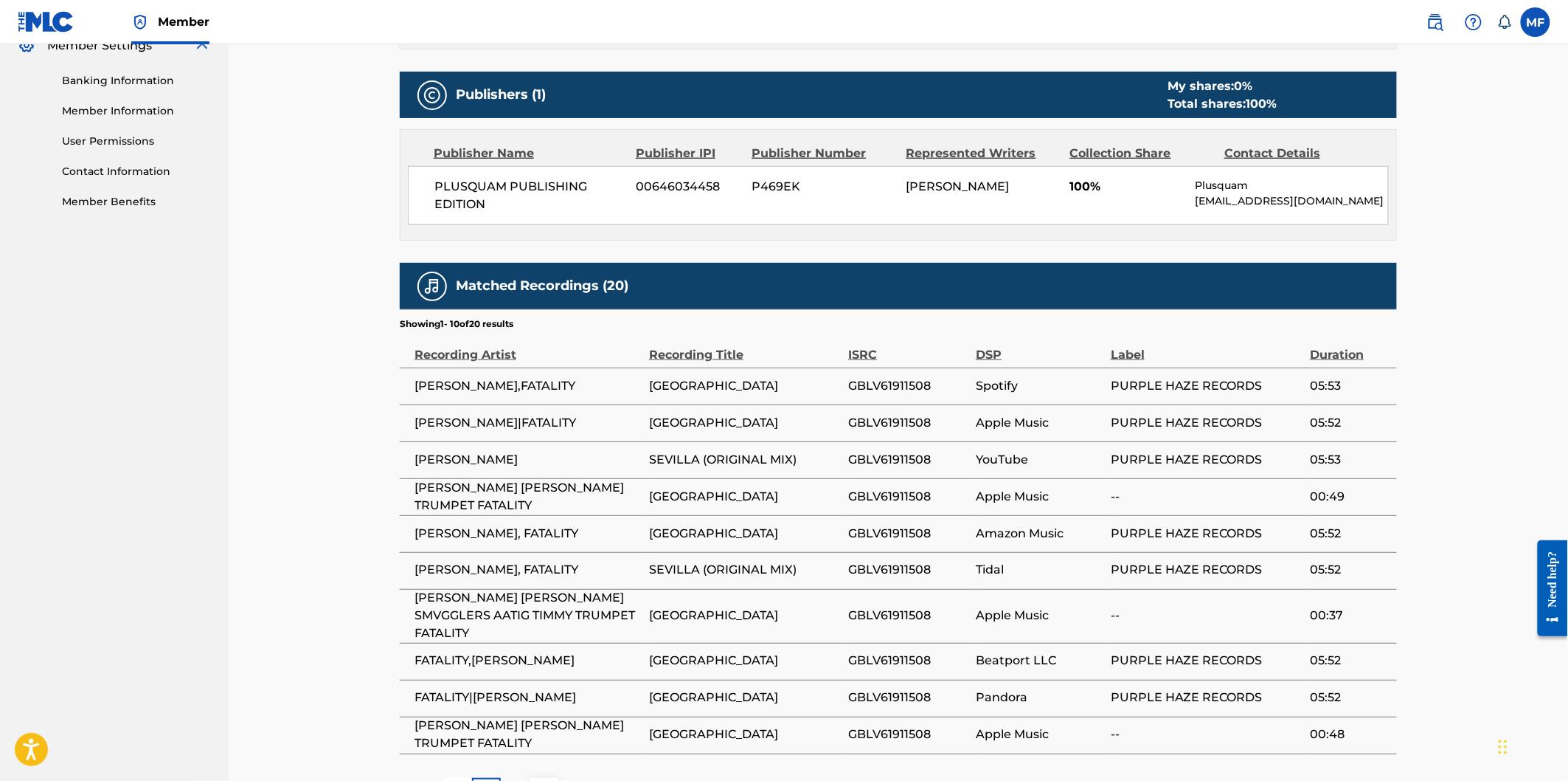
scroll to position [610, 0]
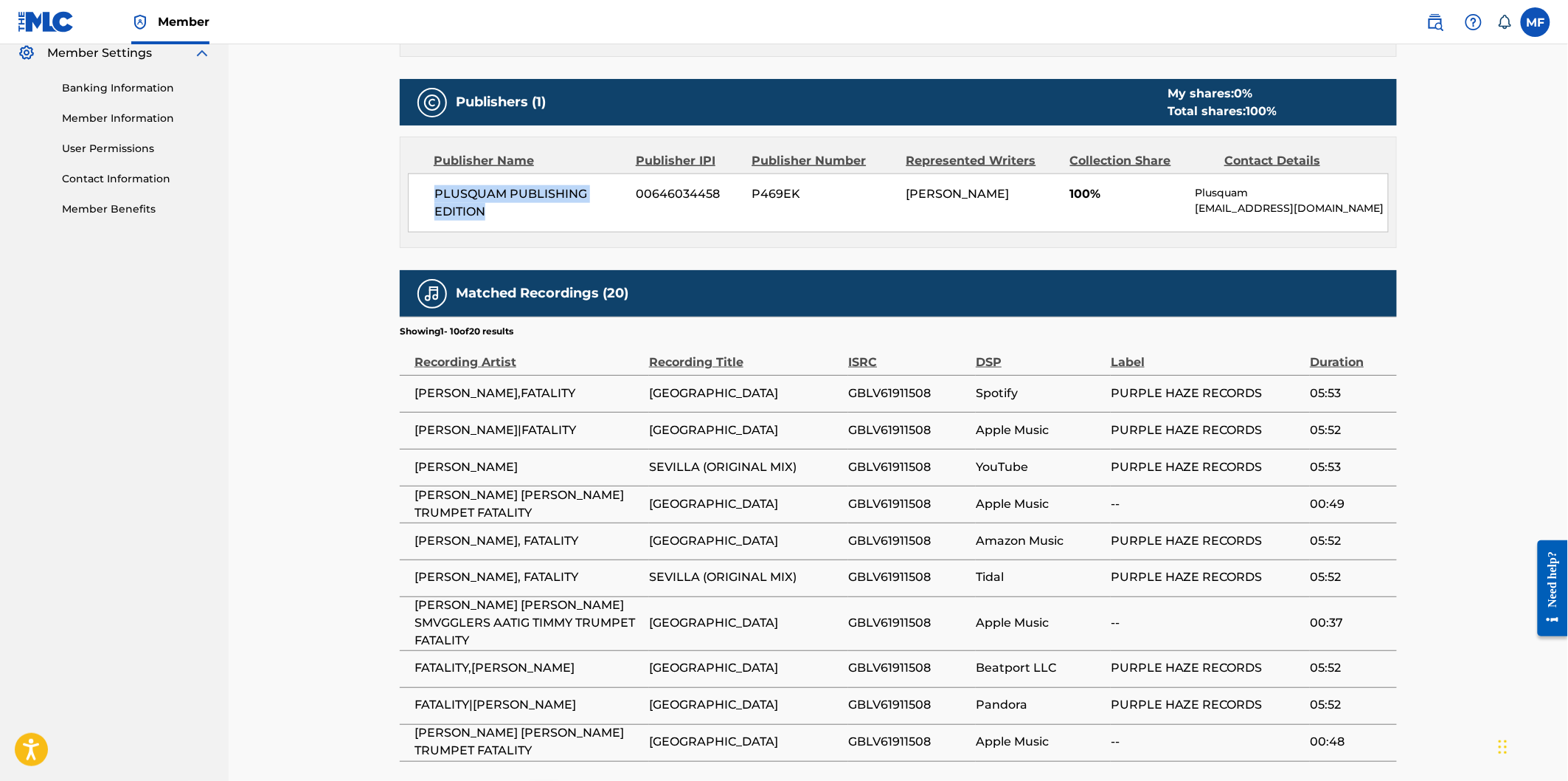
drag, startPoint x: 430, startPoint y: 188, endPoint x: 505, endPoint y: 215, distance: 79.7
click at [505, 215] on div "PLUSQUAM PUBLISHING EDITION 00646034458 P469EK [PERSON_NAME] 100% Plusquam [EMA…" at bounding box center [899, 202] width 981 height 59
copy span "PLUSQUAM PUBLISHING EDITION"
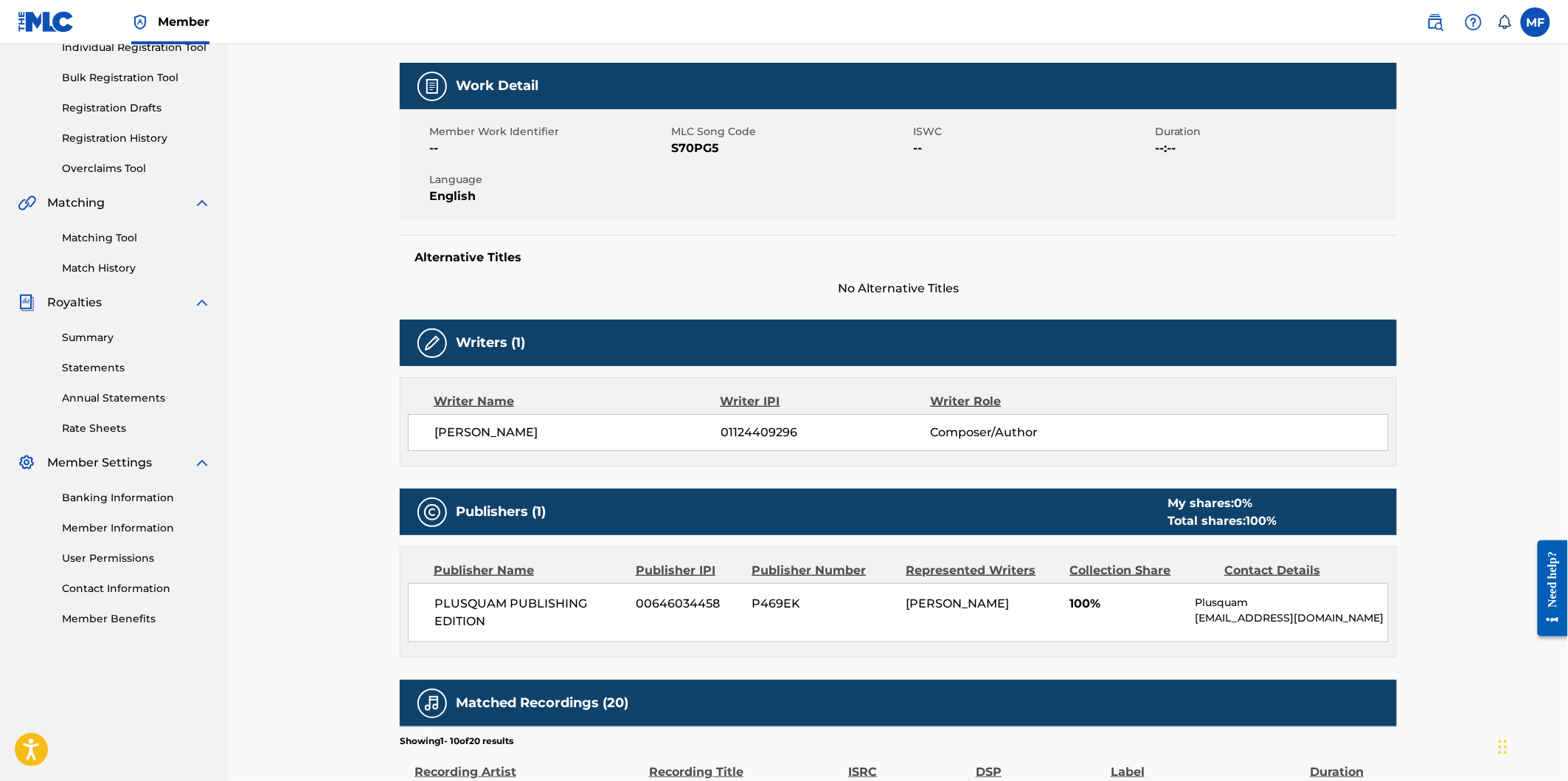
click at [963, 180] on div "Member Work Identifier -- MLC Song Code S70PG5 ISWC -- Duration --:-- Language …" at bounding box center [899, 164] width 998 height 111
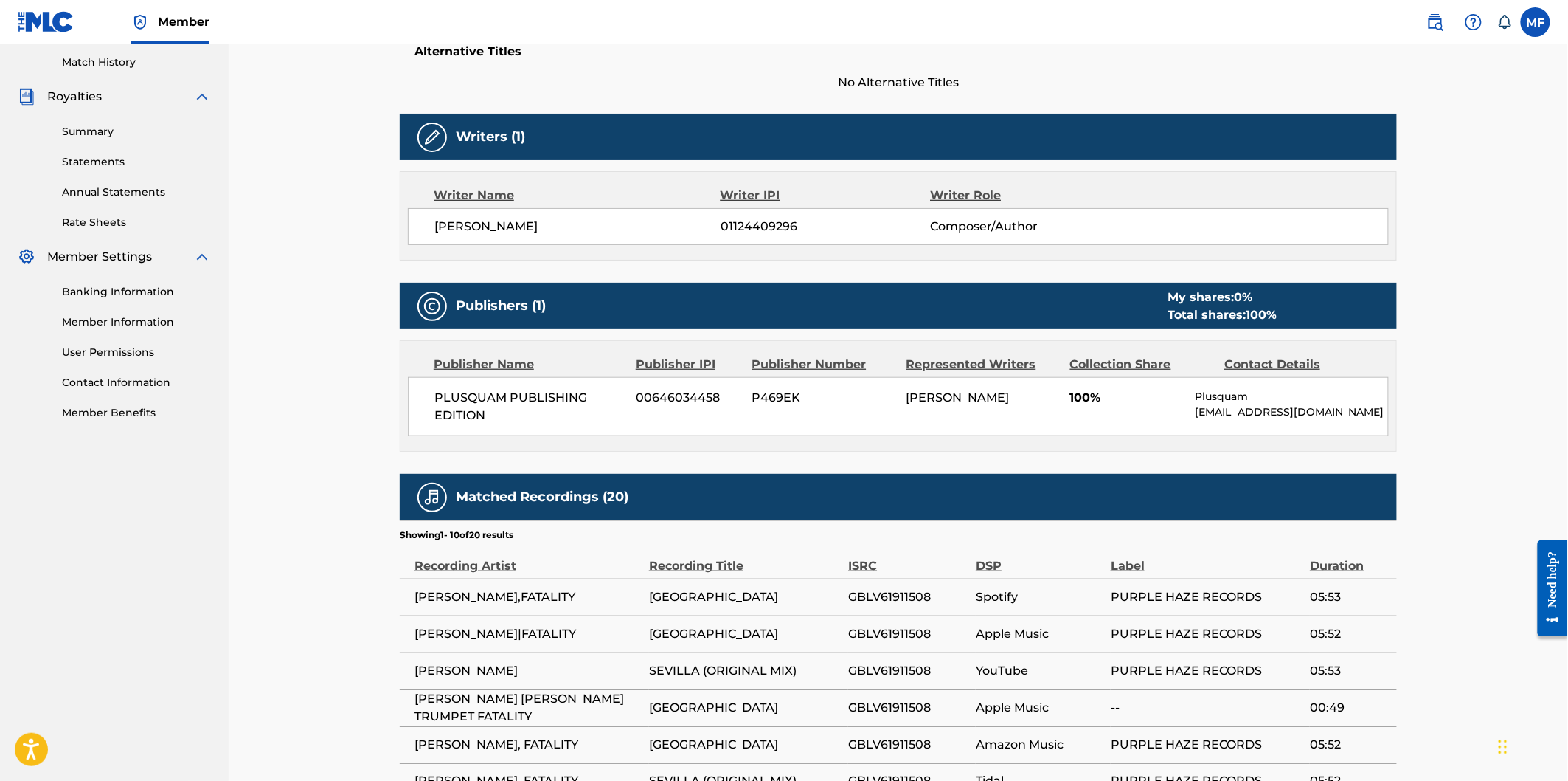
scroll to position [328, 0]
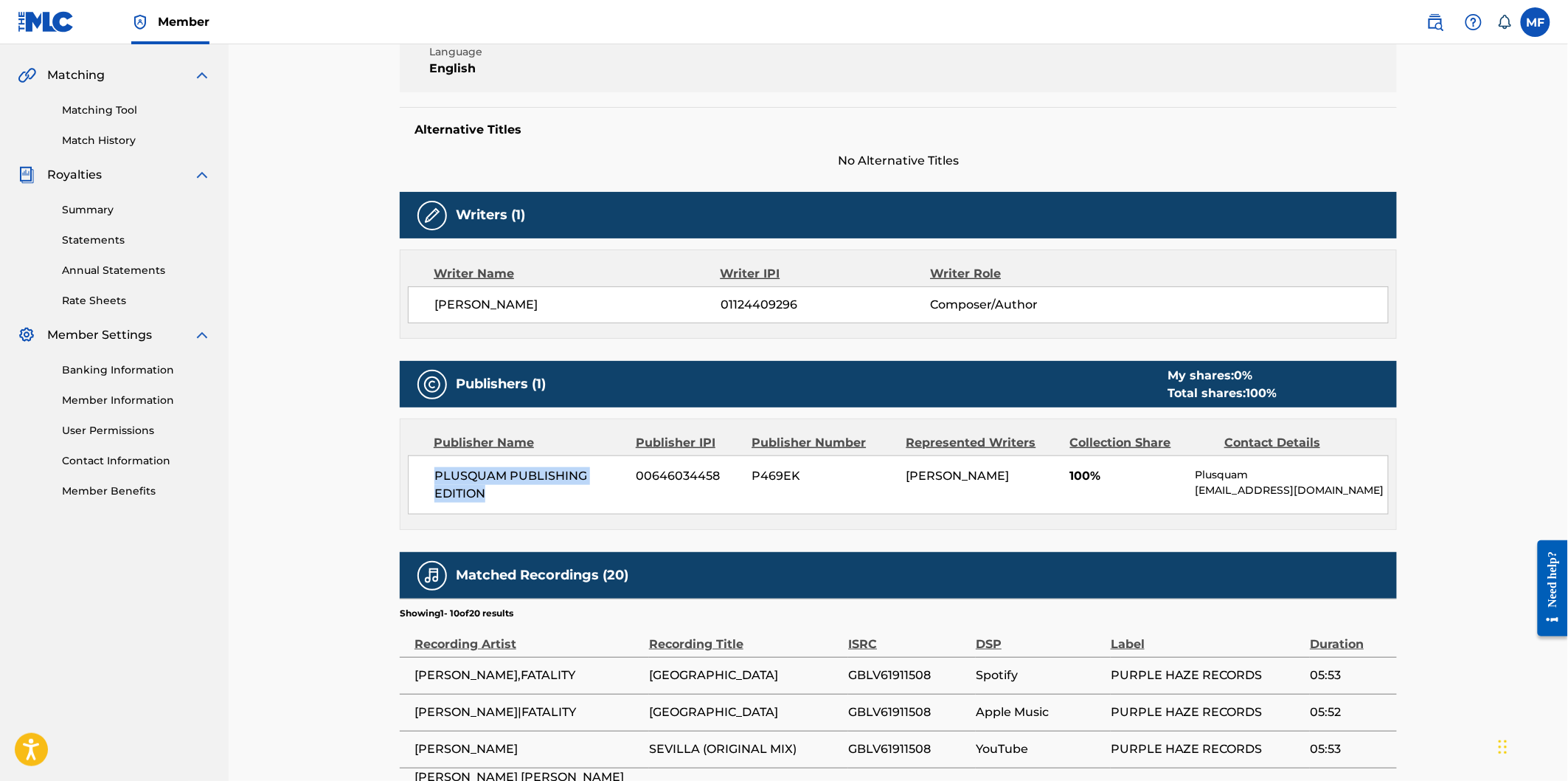
drag, startPoint x: 422, startPoint y: 467, endPoint x: 541, endPoint y: 496, distance: 122.5
click at [541, 496] on div "PLUSQUAM PUBLISHING EDITION 00646034458 P469EK [PERSON_NAME] 100% Plusquam [EMA…" at bounding box center [899, 484] width 981 height 59
click at [541, 496] on span "PLUSQUAM PUBLISHING EDITION" at bounding box center [530, 485] width 191 height 36
drag, startPoint x: 536, startPoint y: 496, endPoint x: 411, endPoint y: 466, distance: 128.5
click at [411, 466] on div "PLUSQUAM PUBLISHING EDITION 00646034458 P469EK [PERSON_NAME] 100% Plusquam [EMA…" at bounding box center [899, 484] width 981 height 59
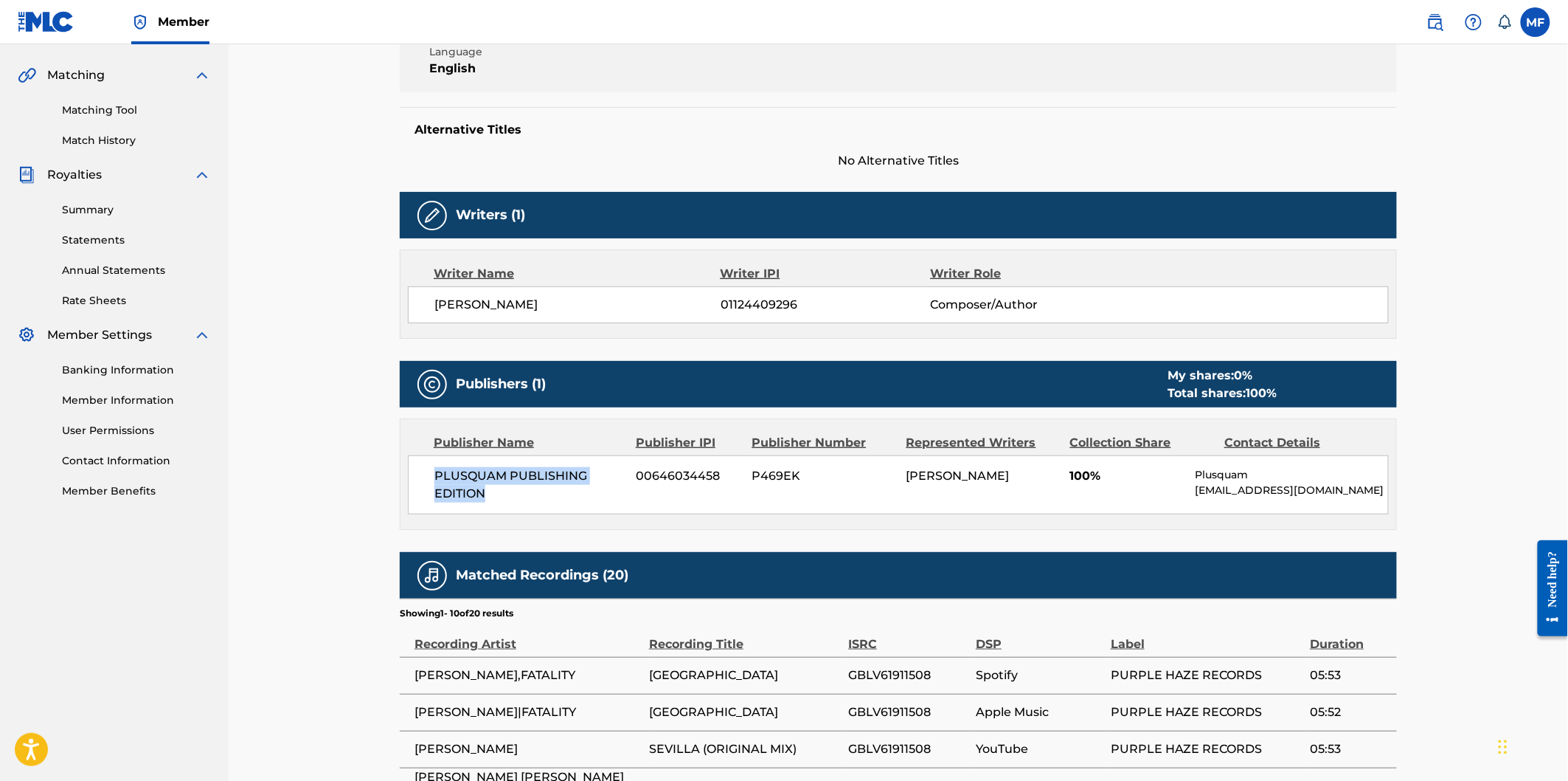
click at [411, 466] on div "PLUSQUAM PUBLISHING EDITION 00646034458 P469EK [PERSON_NAME] 100% Plusquam [EMA…" at bounding box center [899, 484] width 981 height 59
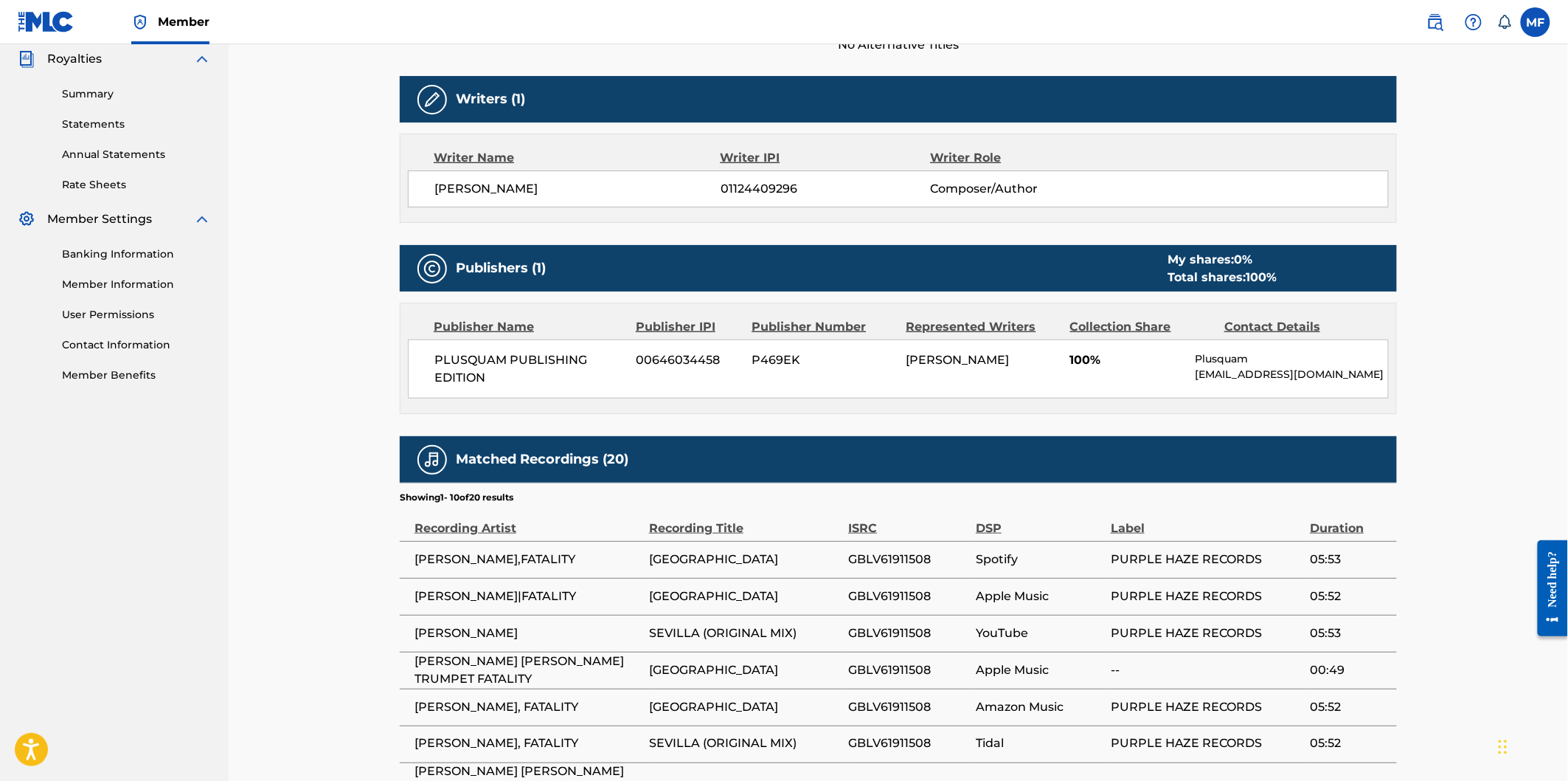
scroll to position [364, 0]
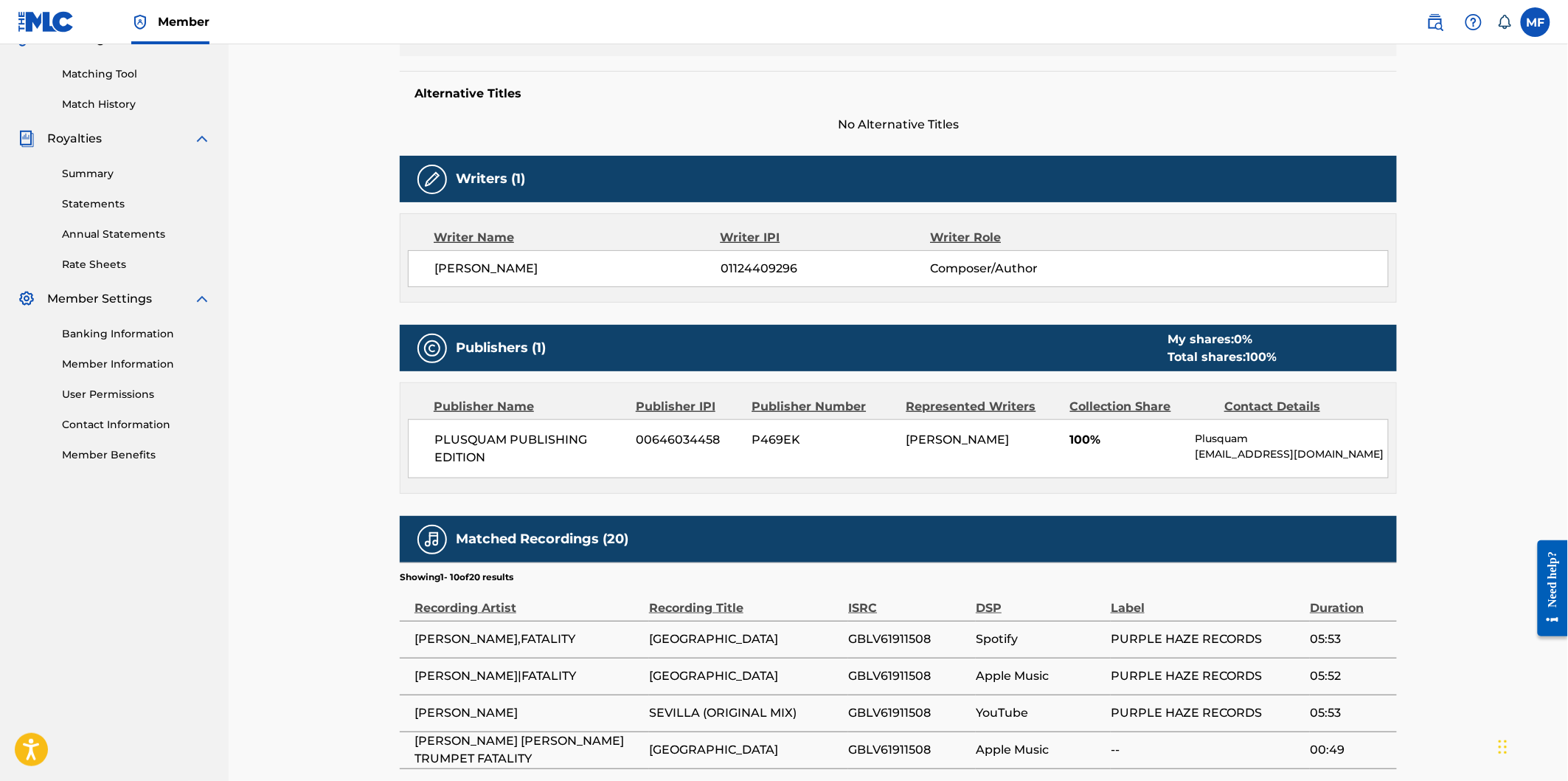
drag, startPoint x: 1088, startPoint y: 432, endPoint x: 1030, endPoint y: 432, distance: 58.0
click at [1030, 432] on div "PLUSQUAM PUBLISHING EDITION 00646034458 P469EK [PERSON_NAME] 100% Plusquam [EMA…" at bounding box center [899, 449] width 981 height 59
click at [969, 477] on div "PLUSQUAM PUBLISHING EDITION 00646034458 P469EK [PERSON_NAME] 100% Plusquam [EMA…" at bounding box center [899, 449] width 981 height 59
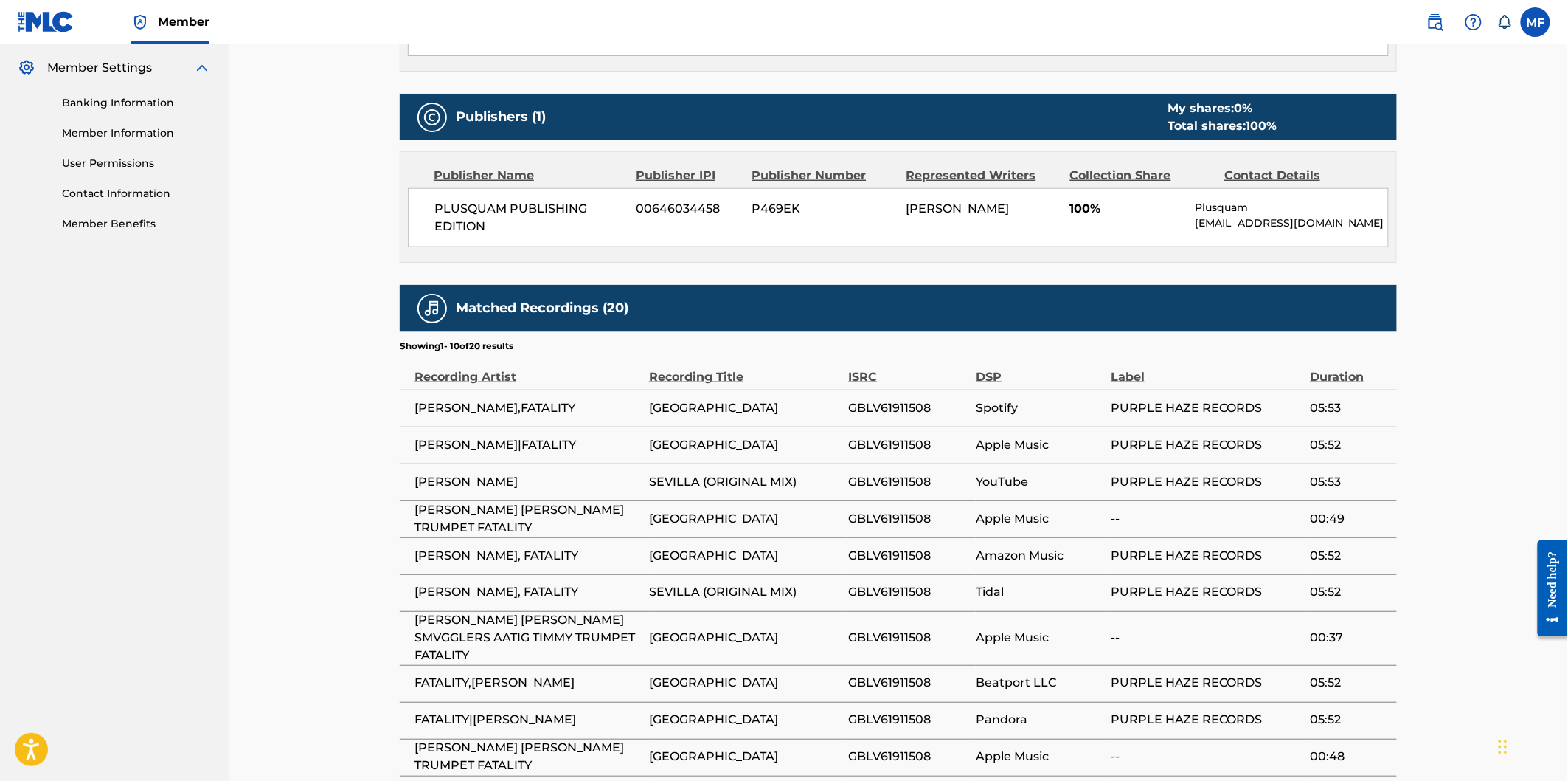
scroll to position [774, 0]
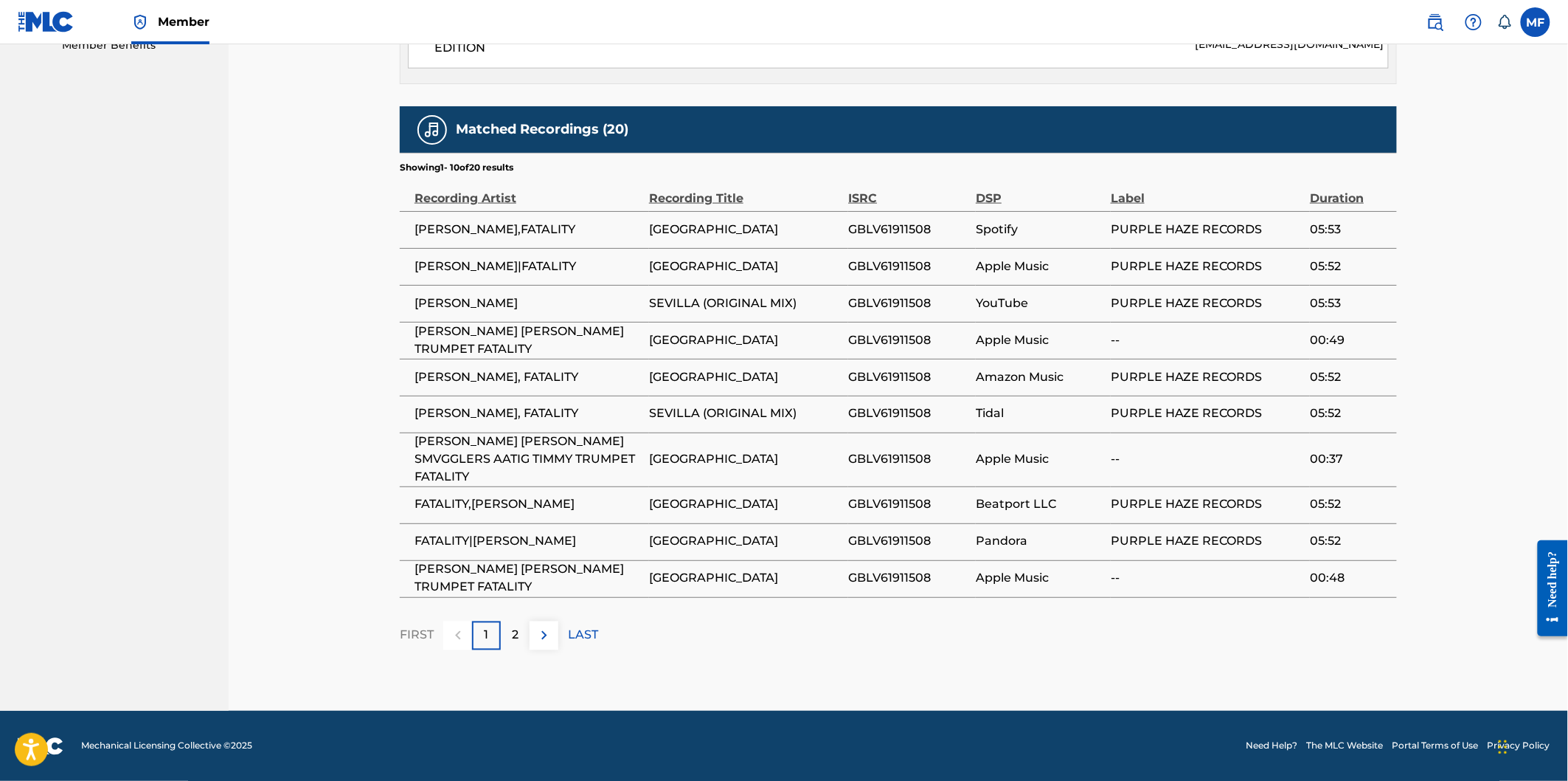
click at [542, 640] on img at bounding box center [544, 636] width 18 height 18
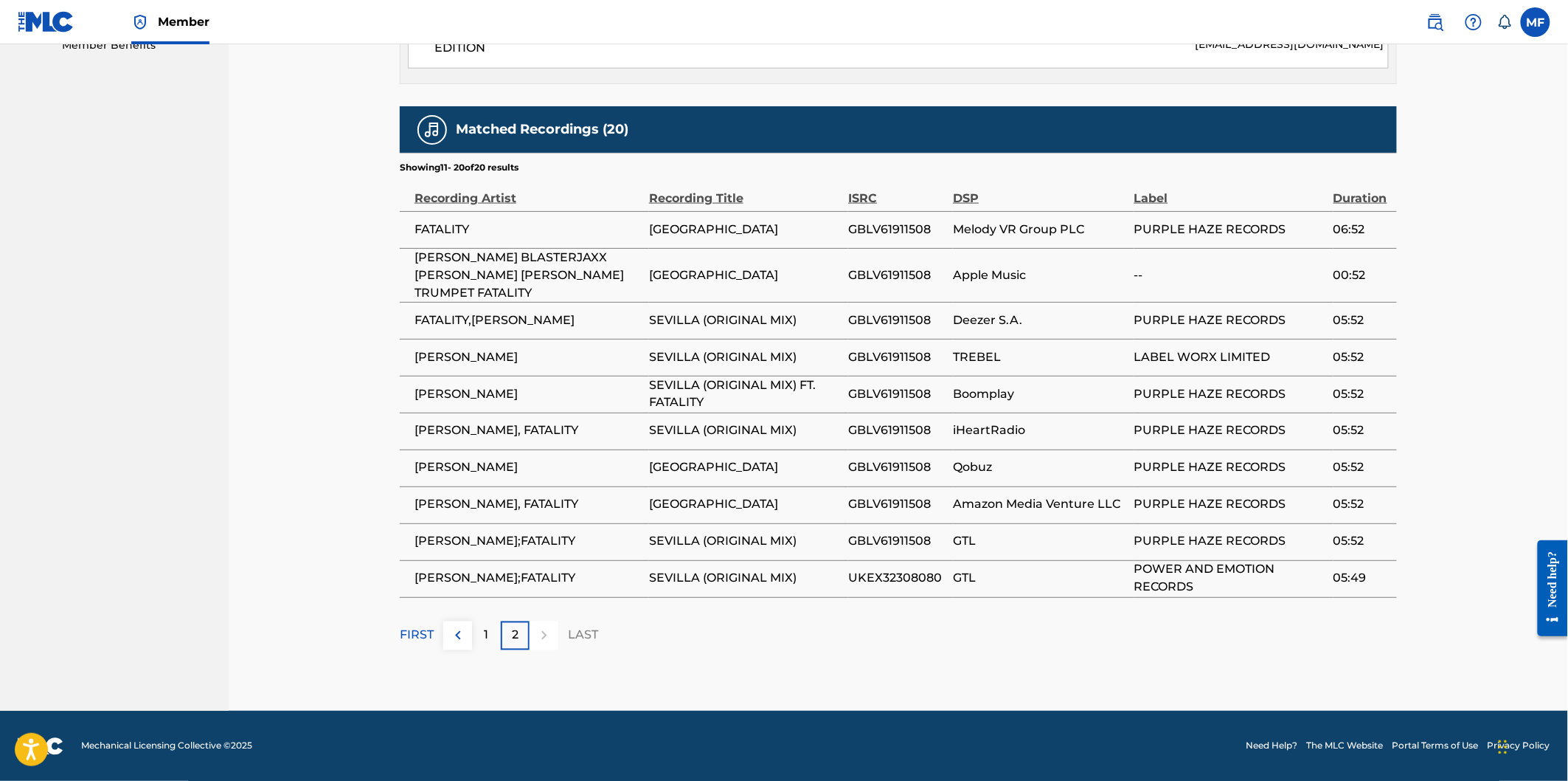
click at [483, 644] on div "1" at bounding box center [486, 636] width 28 height 28
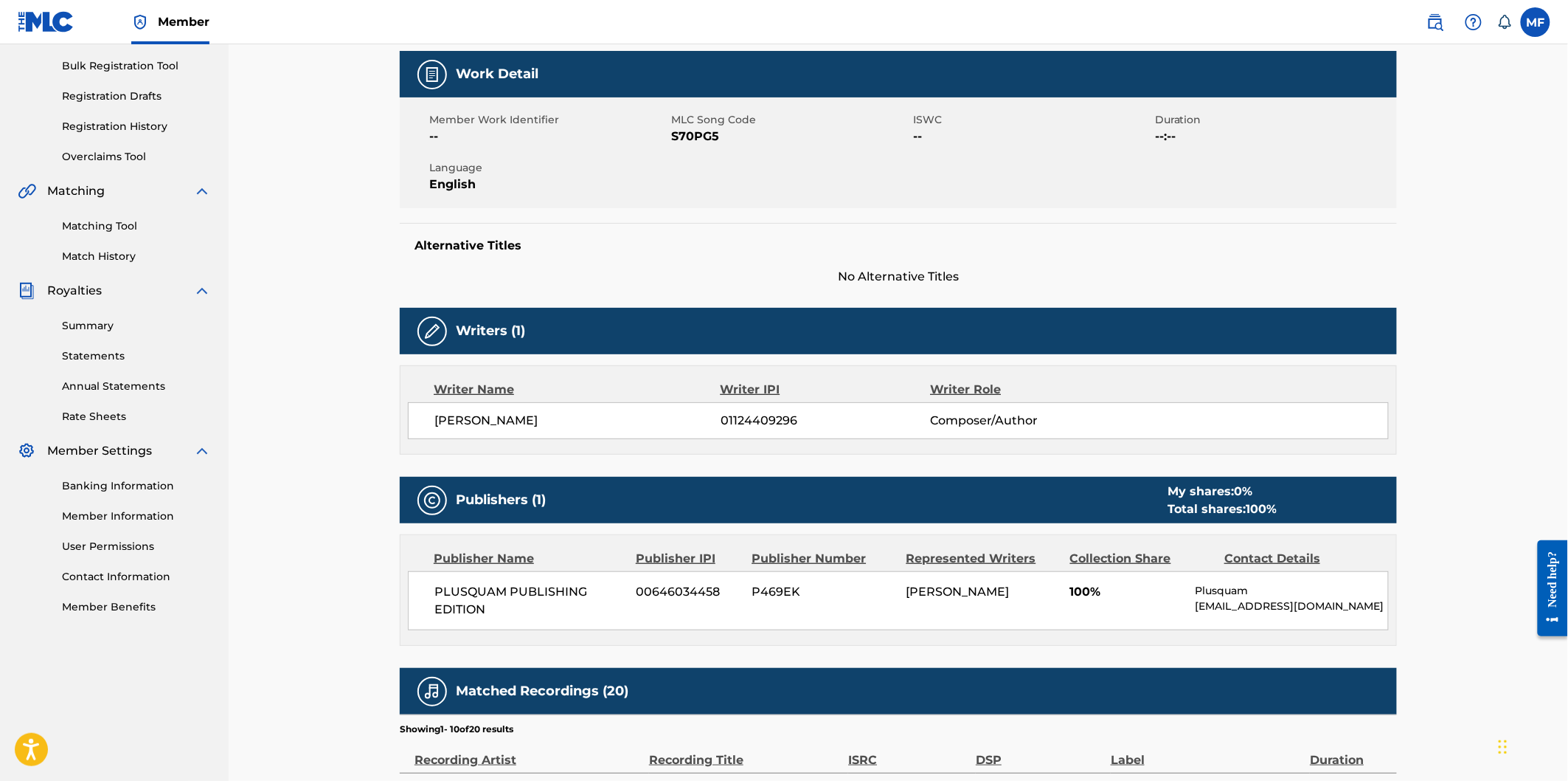
scroll to position [0, 0]
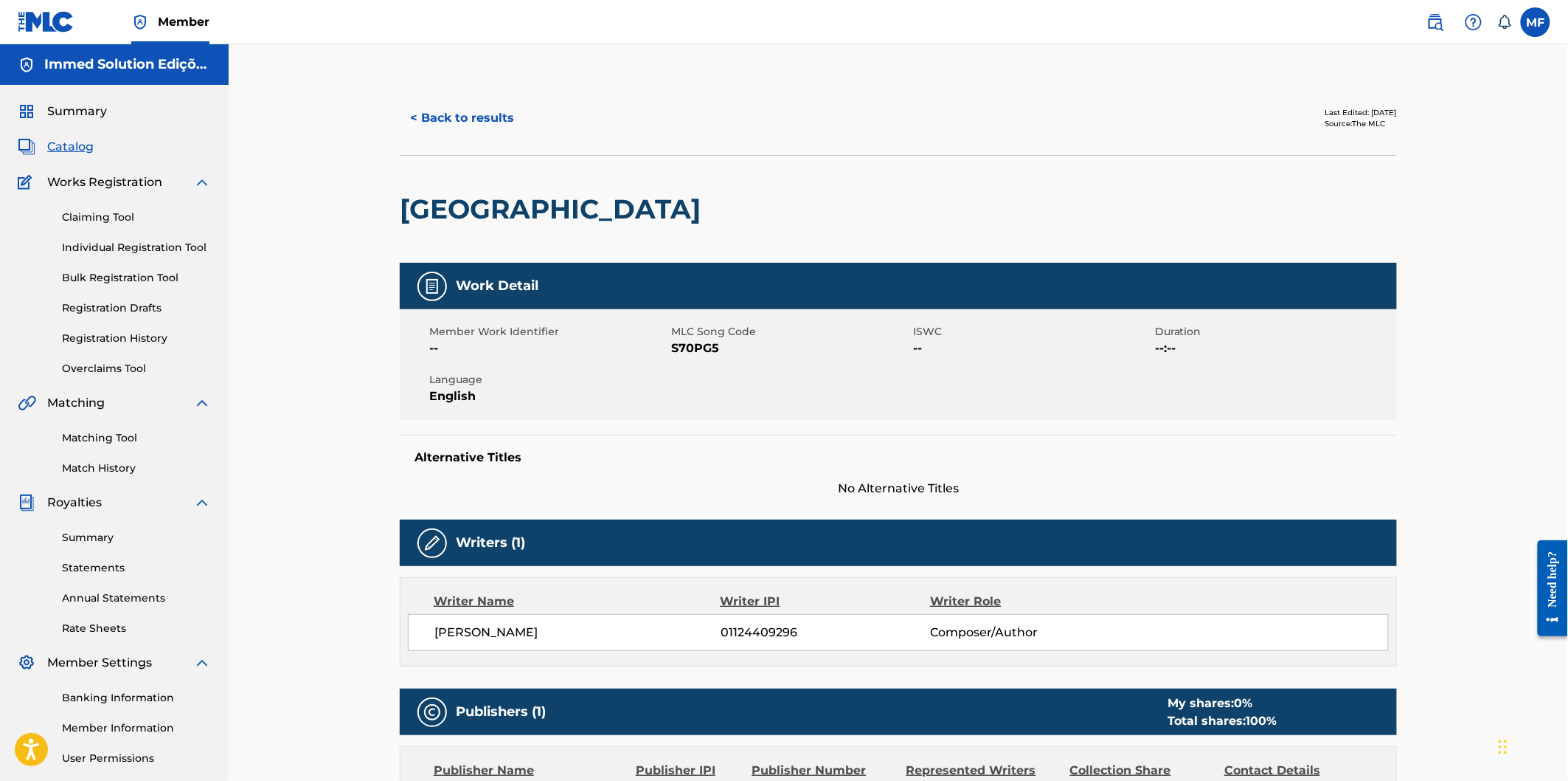
click at [445, 118] on button "< Back to results" at bounding box center [461, 118] width 124 height 37
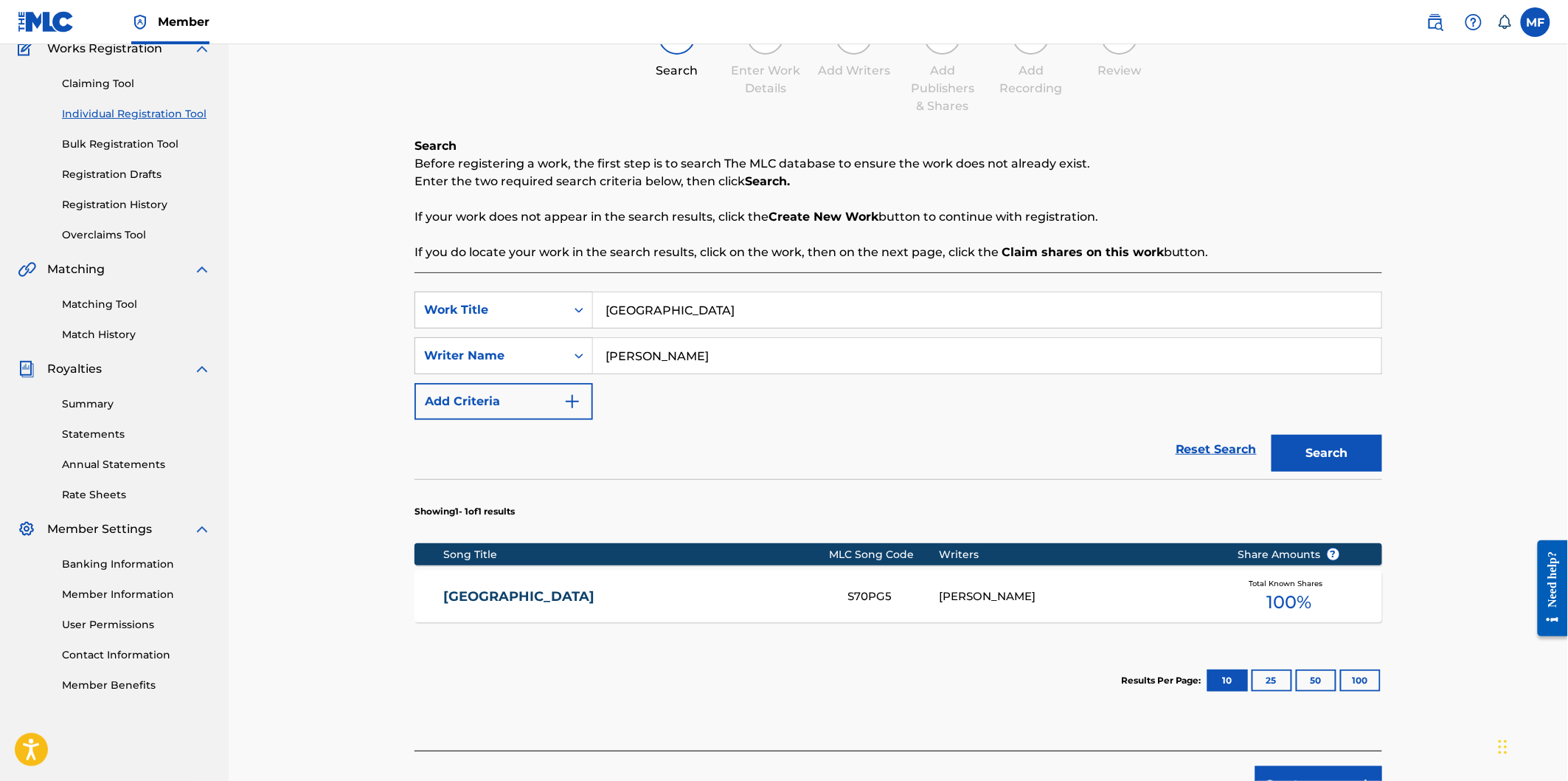
click at [105, 228] on link "Overclaims Tool" at bounding box center [136, 235] width 149 height 15
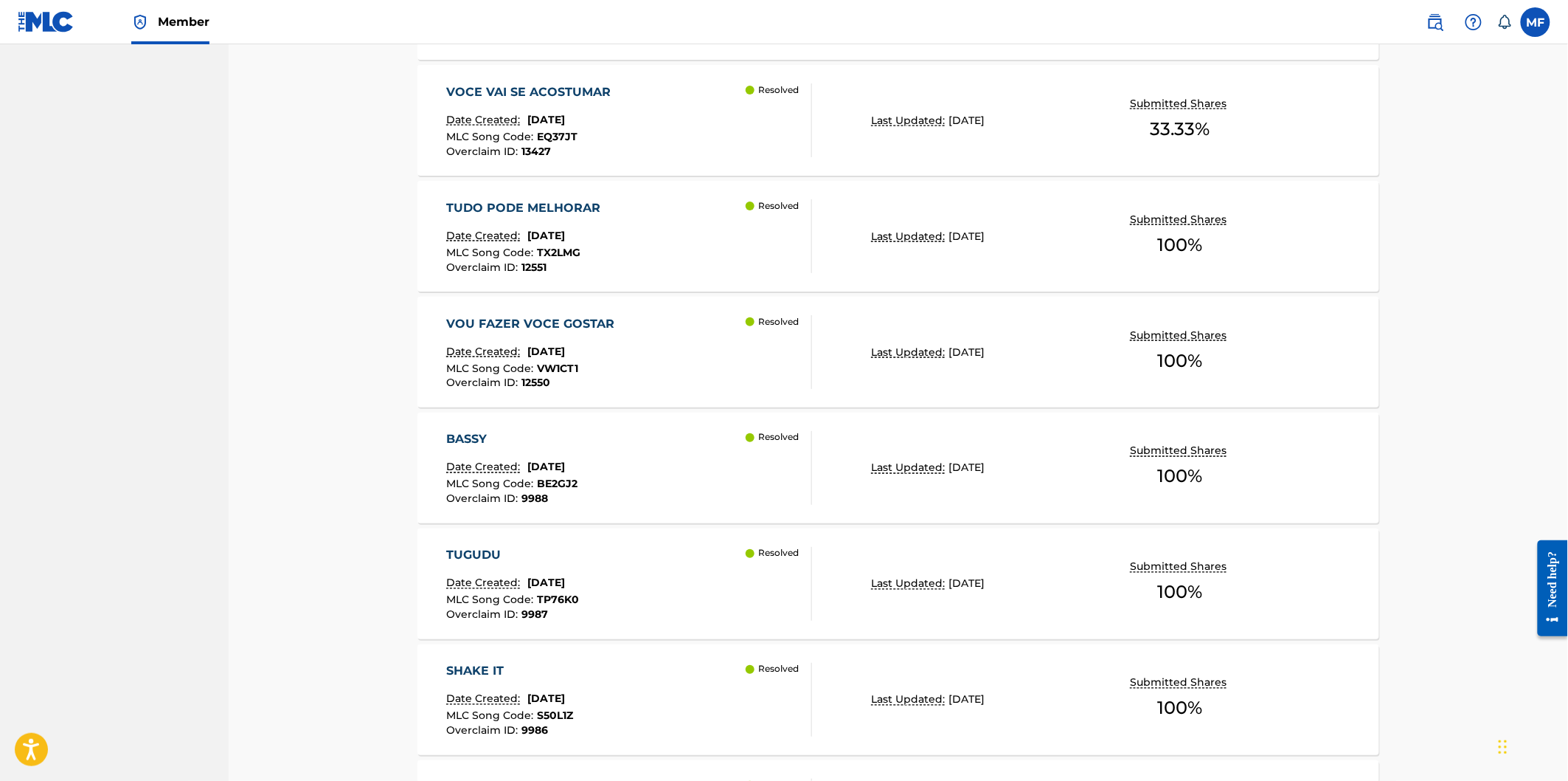
scroll to position [793, 0]
